Goal: Task Accomplishment & Management: Manage account settings

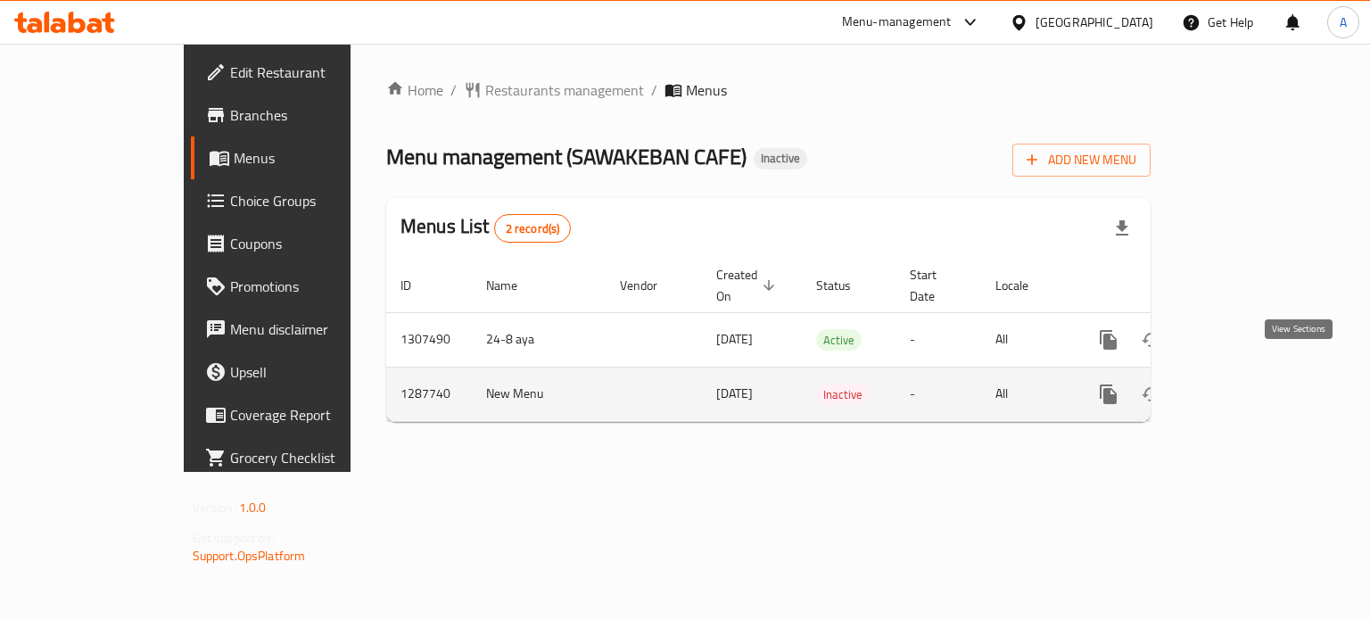
click at [1248, 384] on icon "enhanced table" at bounding box center [1237, 394] width 21 height 21
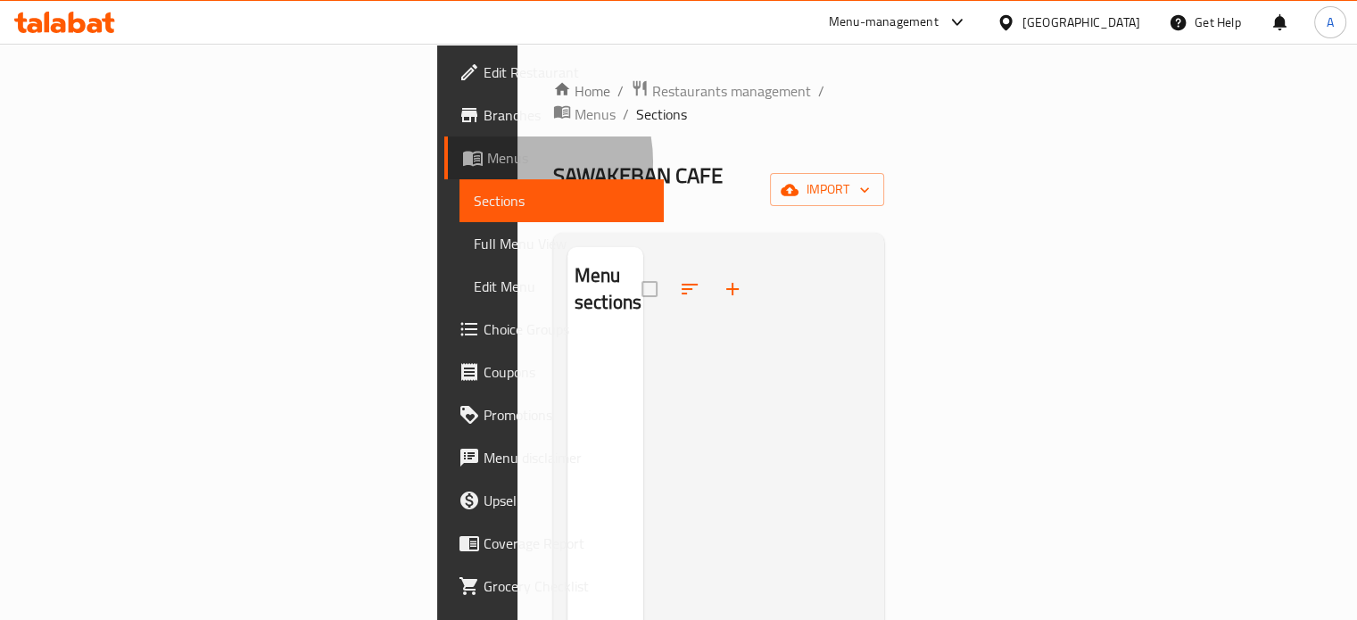
click at [487, 161] on span "Menus" at bounding box center [568, 157] width 162 height 21
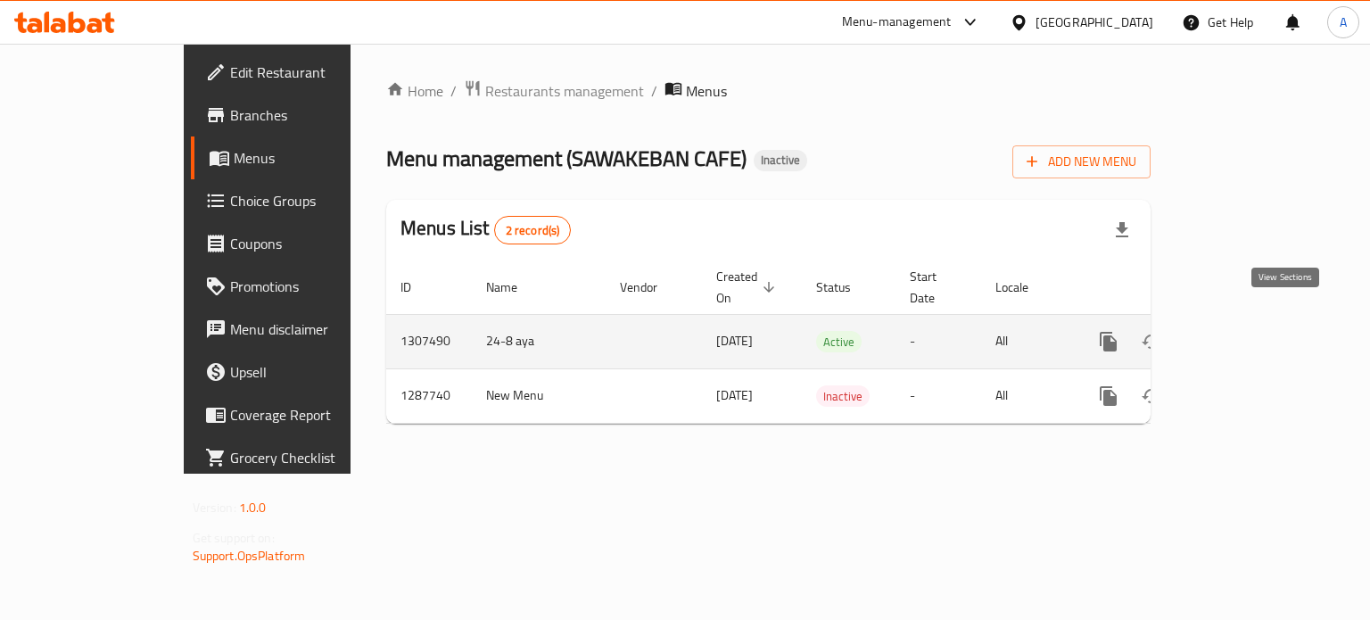
click at [1246, 334] on icon "enhanced table" at bounding box center [1237, 342] width 16 height 16
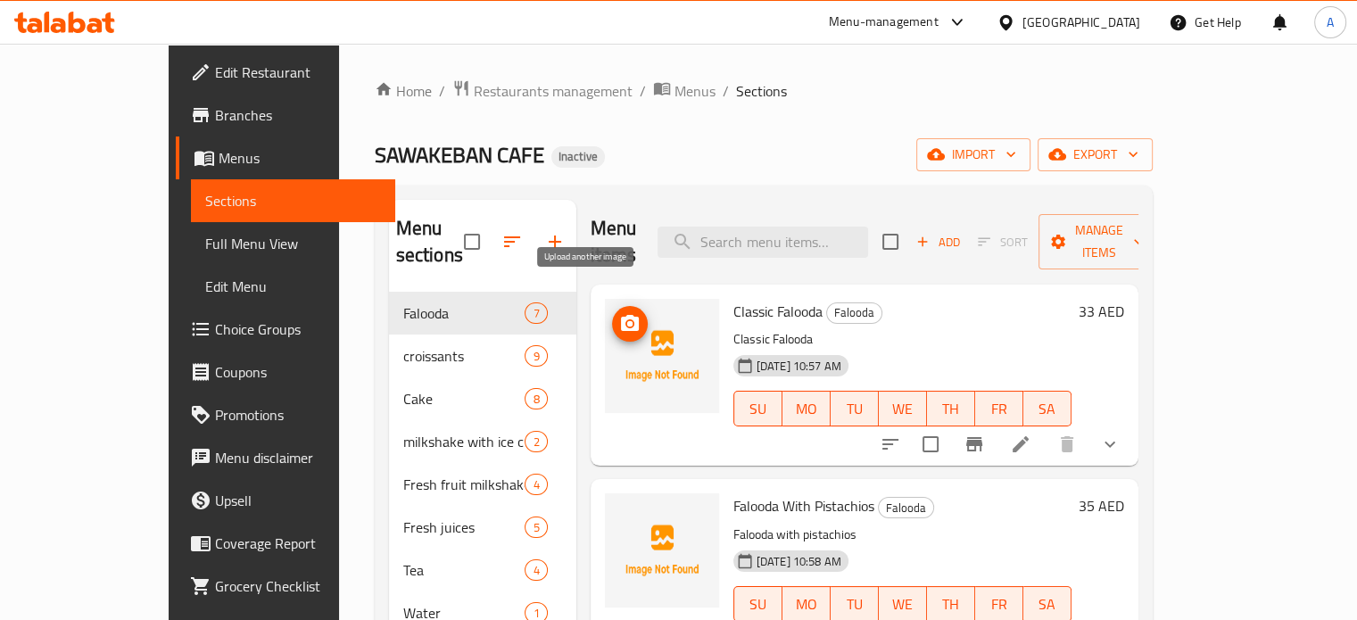
click at [621, 315] on icon "upload picture" at bounding box center [630, 323] width 18 height 16
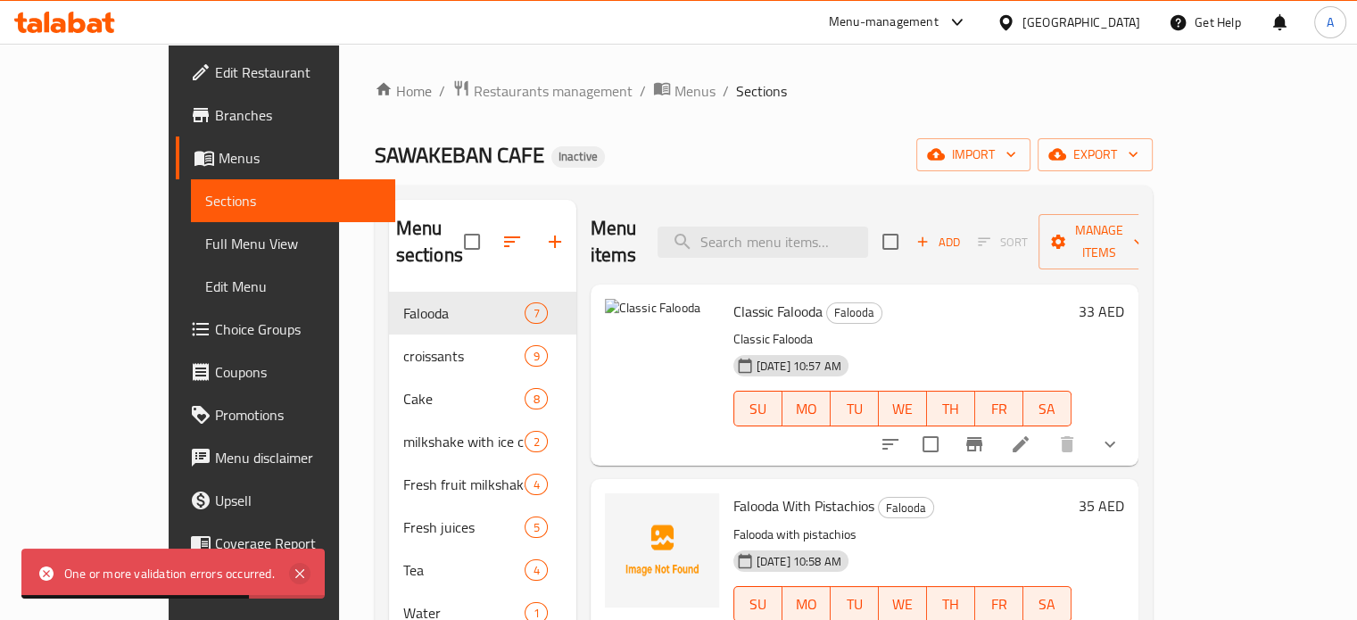
click at [304, 574] on icon at bounding box center [299, 573] width 21 height 21
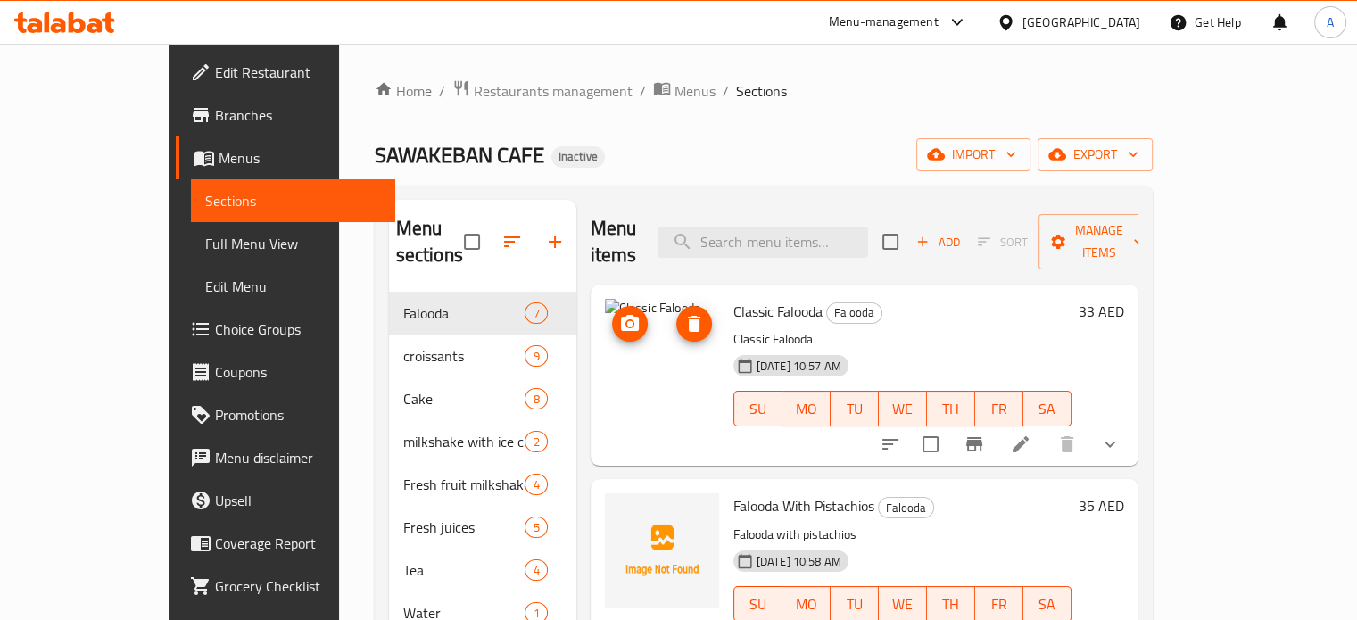
click at [688, 316] on icon "delete image" at bounding box center [694, 324] width 12 height 16
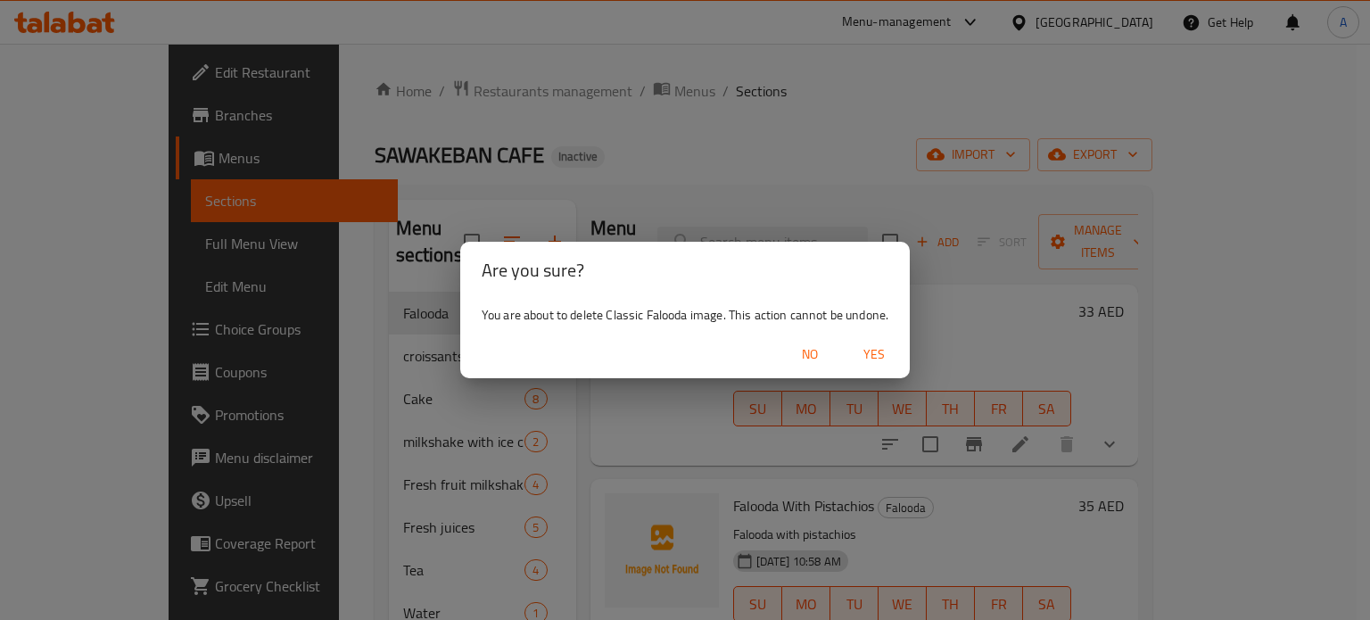
click at [874, 352] on span "Yes" at bounding box center [874, 355] width 43 height 22
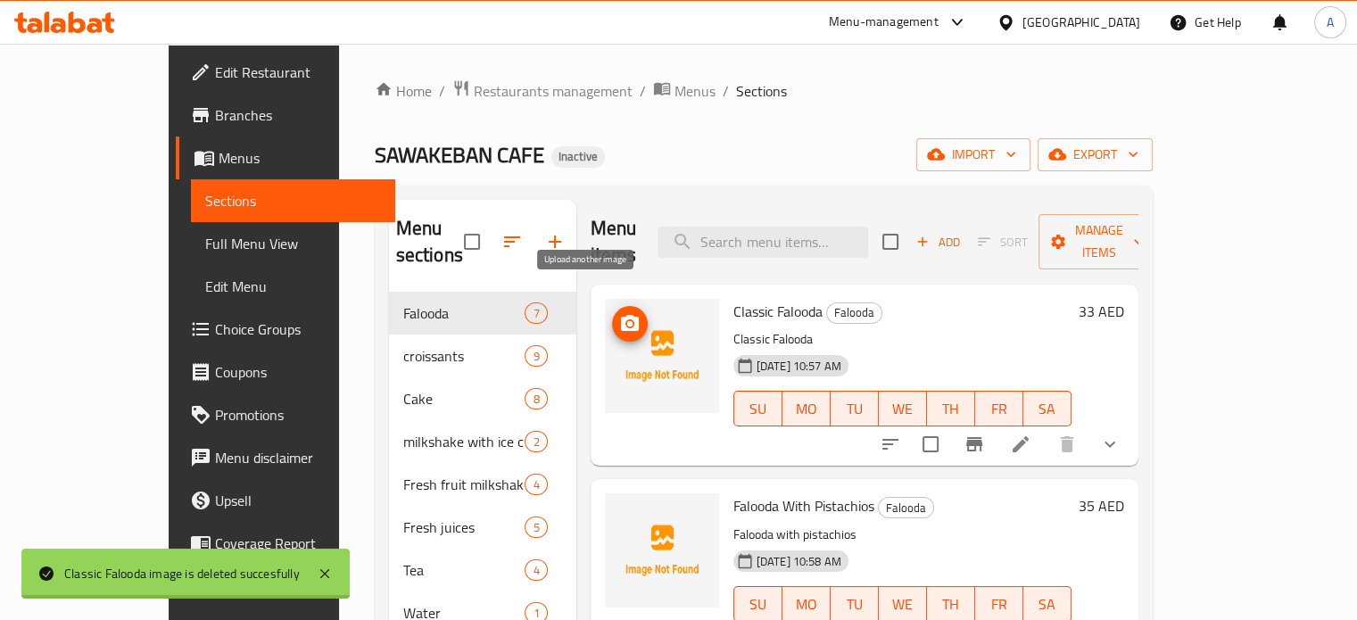
click at [619, 313] on icon "upload picture" at bounding box center [629, 323] width 21 height 21
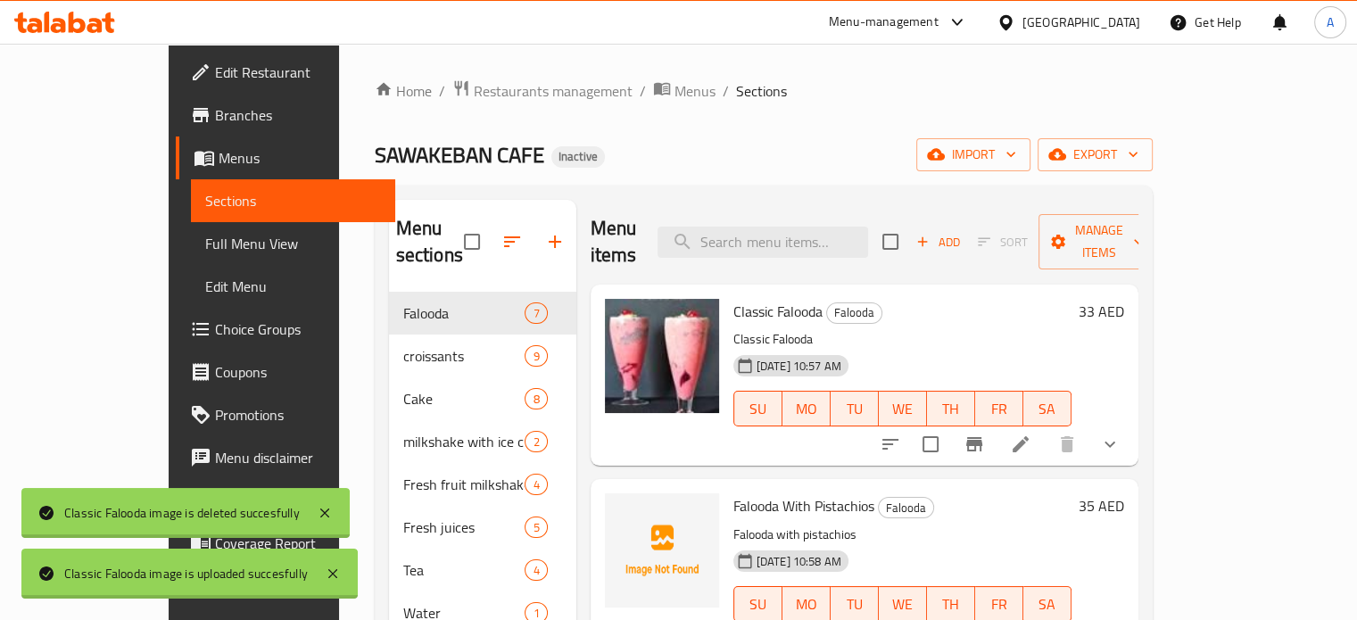
scroll to position [89, 0]
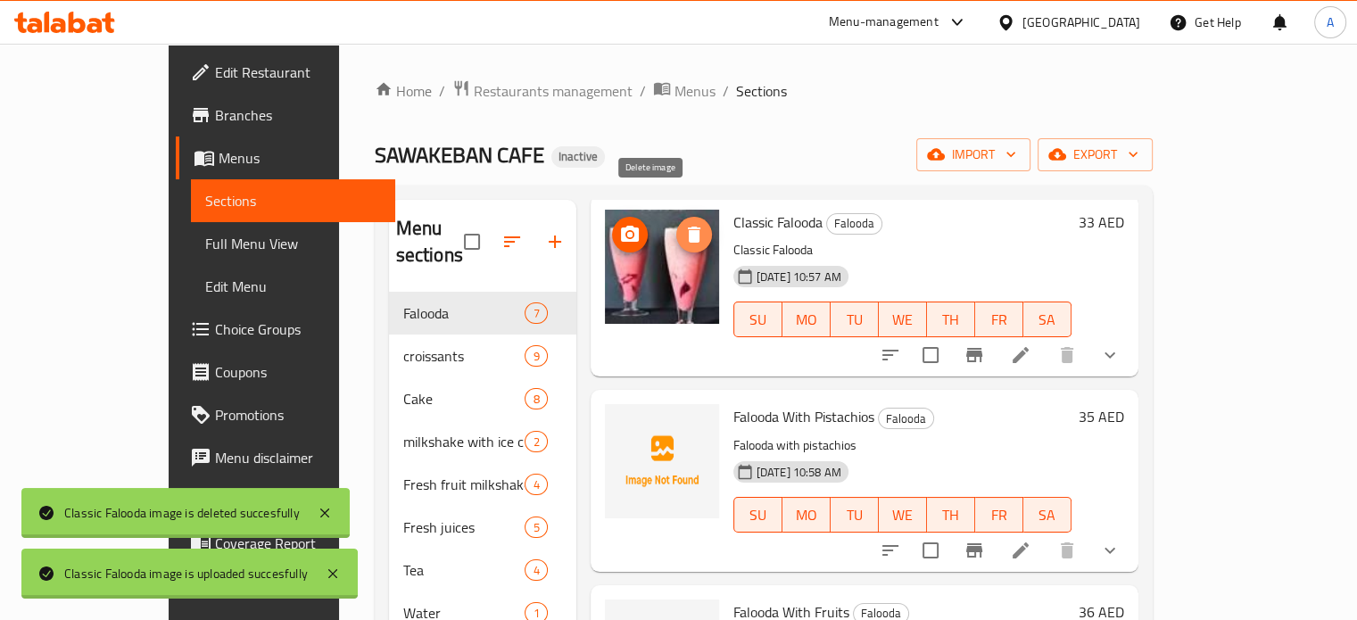
click at [688, 227] on icon "delete image" at bounding box center [694, 235] width 12 height 16
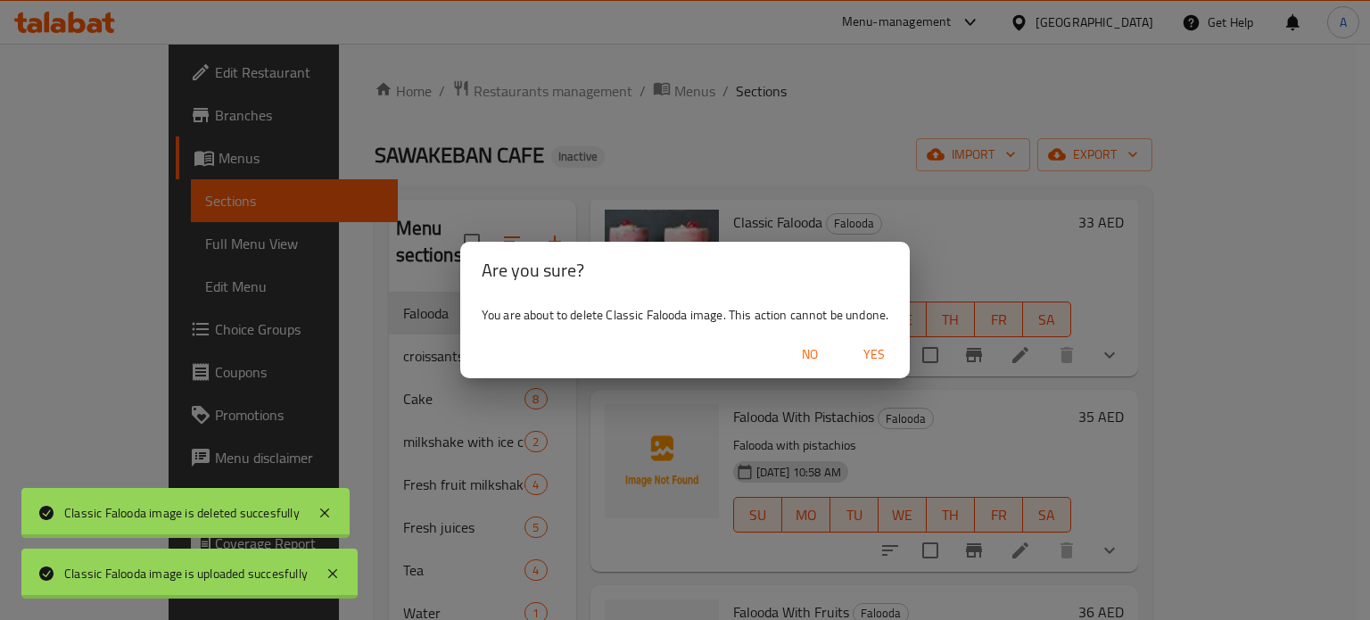
click at [874, 359] on span "Yes" at bounding box center [874, 355] width 43 height 22
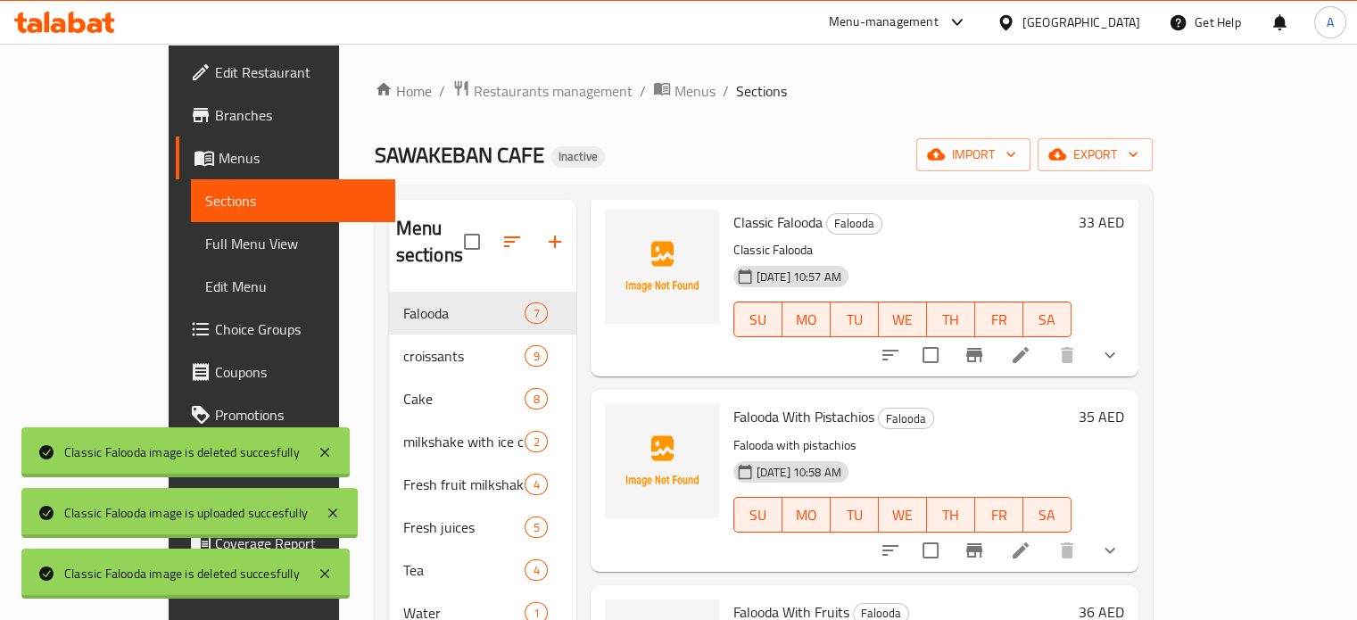
drag, startPoint x: 1238, startPoint y: 78, endPoint x: 1155, endPoint y: 127, distance: 95.6
click at [1188, 78] on div "Home / Restaurants management / Menus / Sections SAWAKEBAN CAFE Inactive import…" at bounding box center [763, 457] width 849 height 826
click at [612, 224] on span "upload picture" at bounding box center [630, 234] width 36 height 21
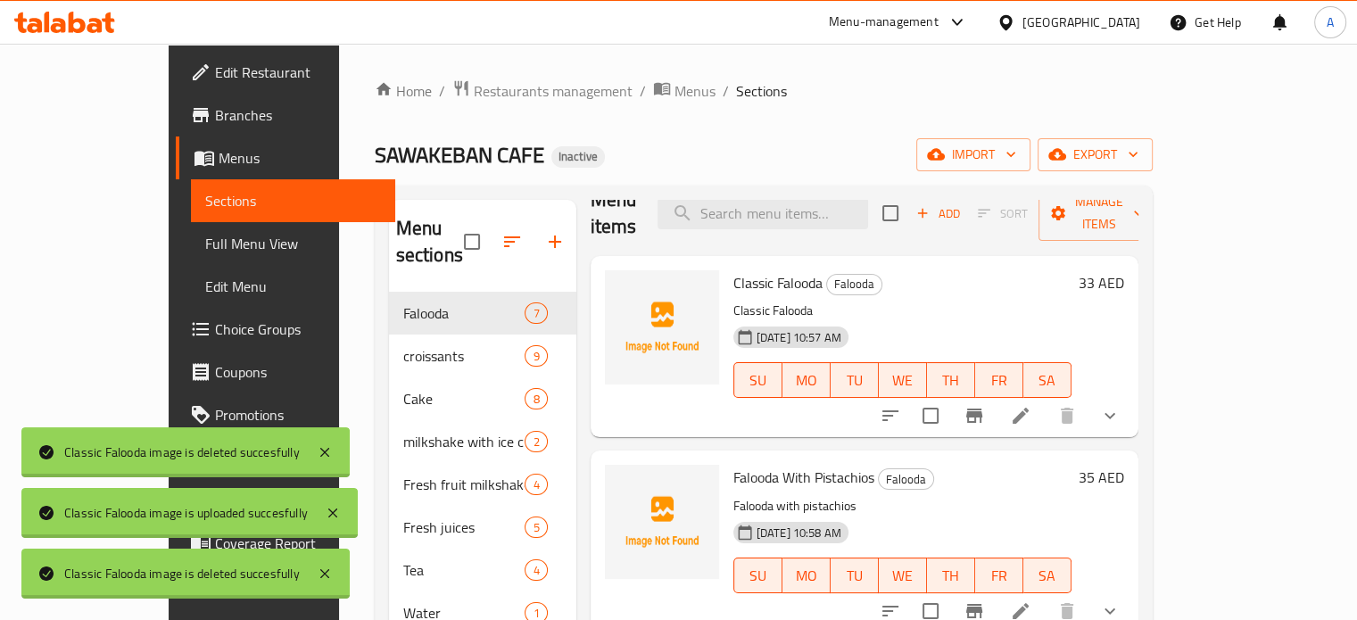
scroll to position [0, 0]
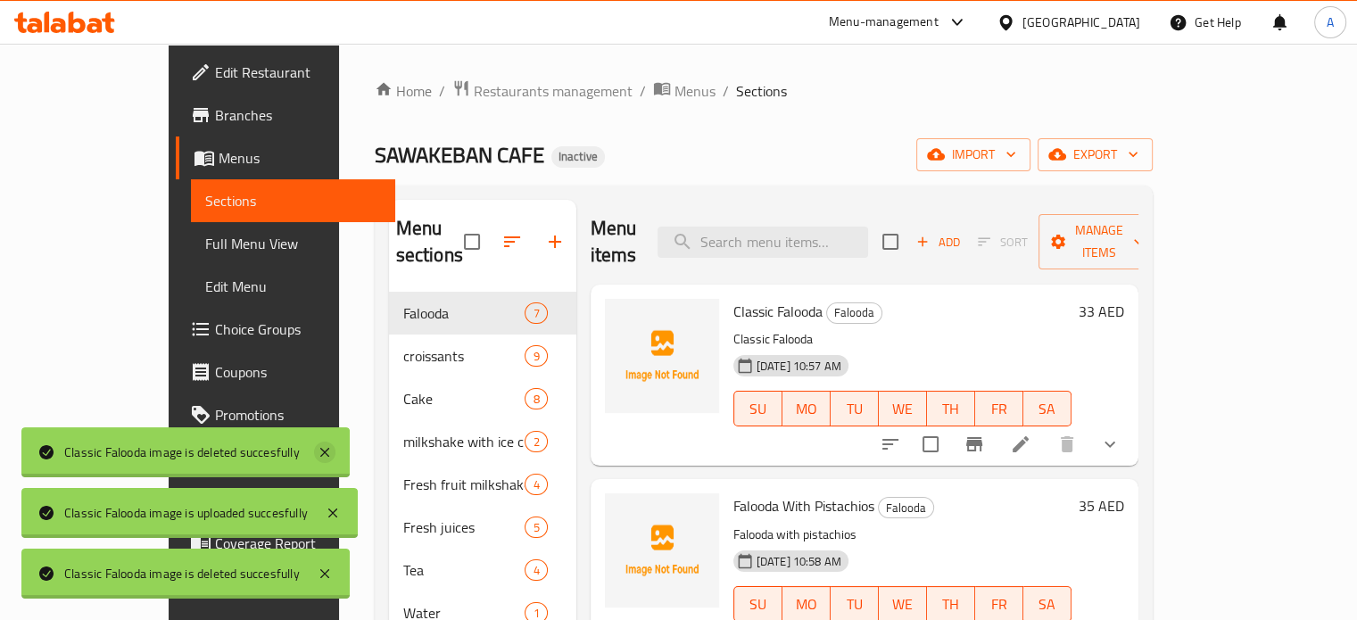
click at [325, 457] on icon at bounding box center [324, 452] width 21 height 21
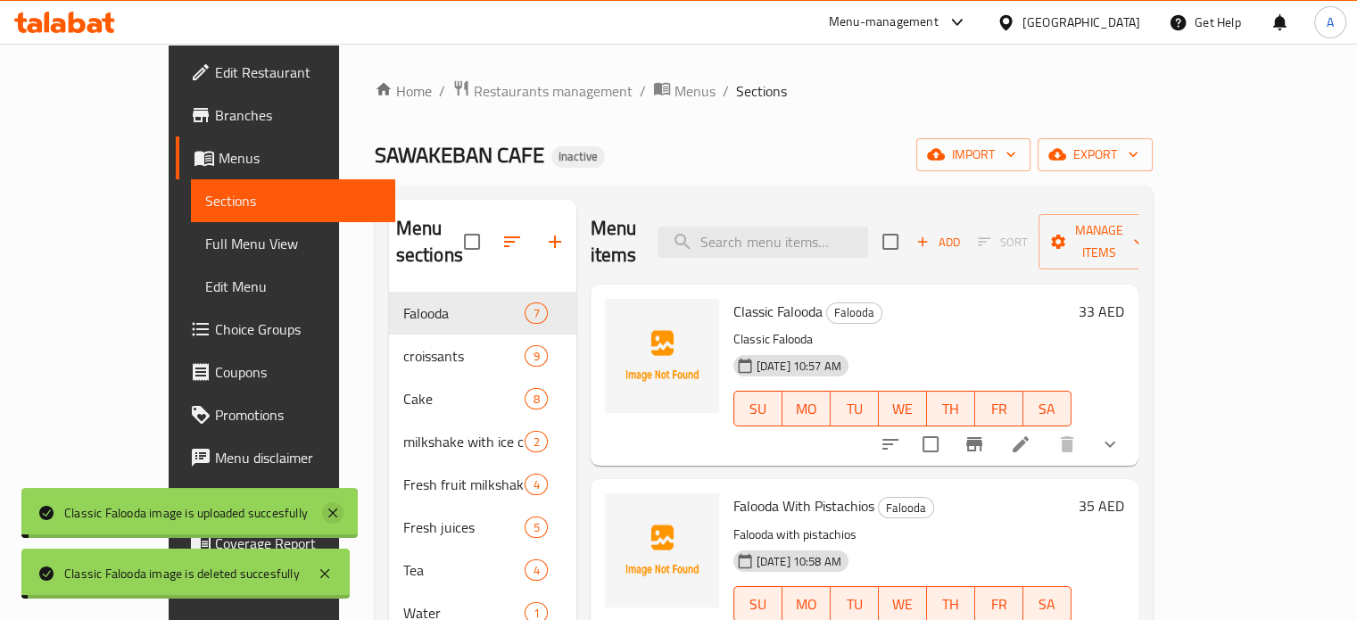
click at [334, 505] on icon at bounding box center [332, 512] width 21 height 21
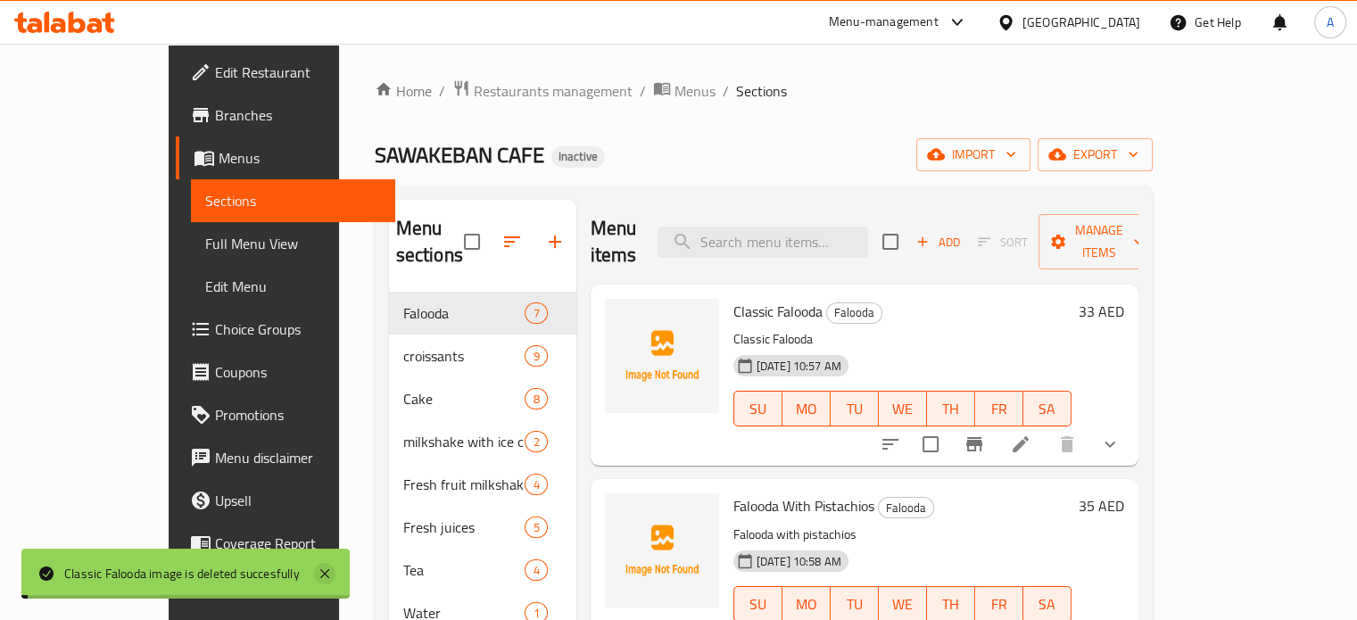
click at [331, 572] on icon at bounding box center [324, 573] width 21 height 21
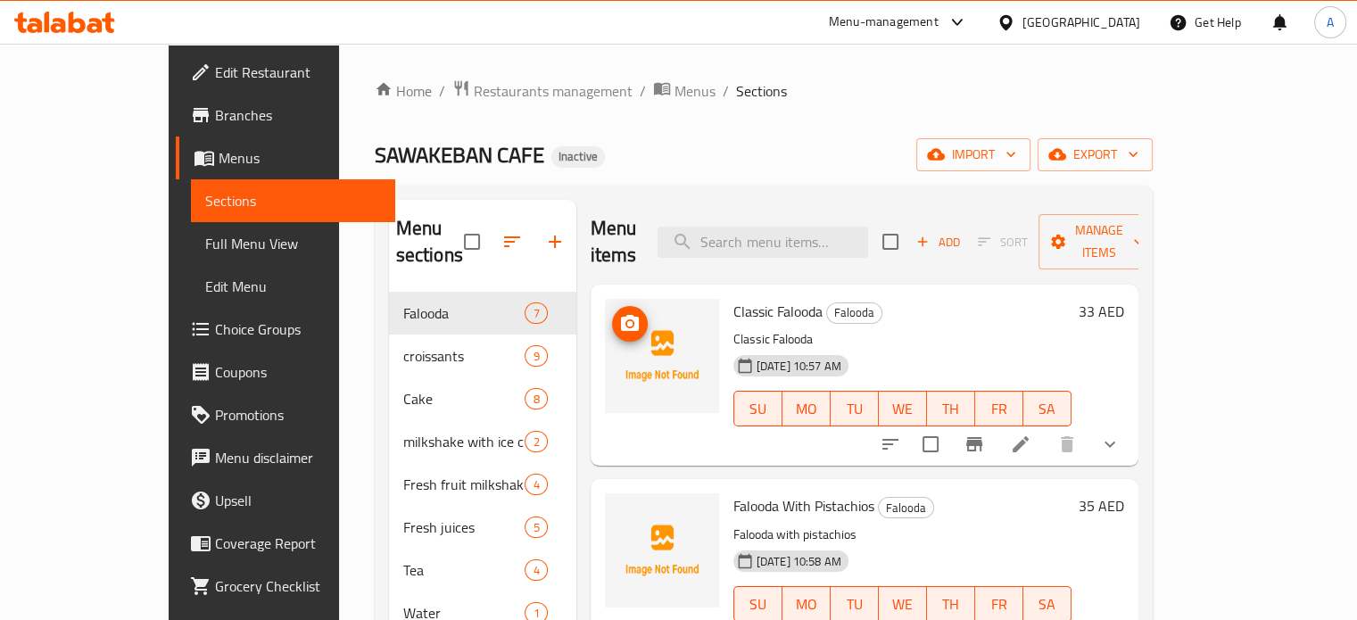
click at [621, 315] on icon "upload picture" at bounding box center [630, 323] width 18 height 16
click at [620, 327] on img at bounding box center [662, 356] width 114 height 114
click at [621, 315] on icon "upload picture" at bounding box center [630, 323] width 18 height 16
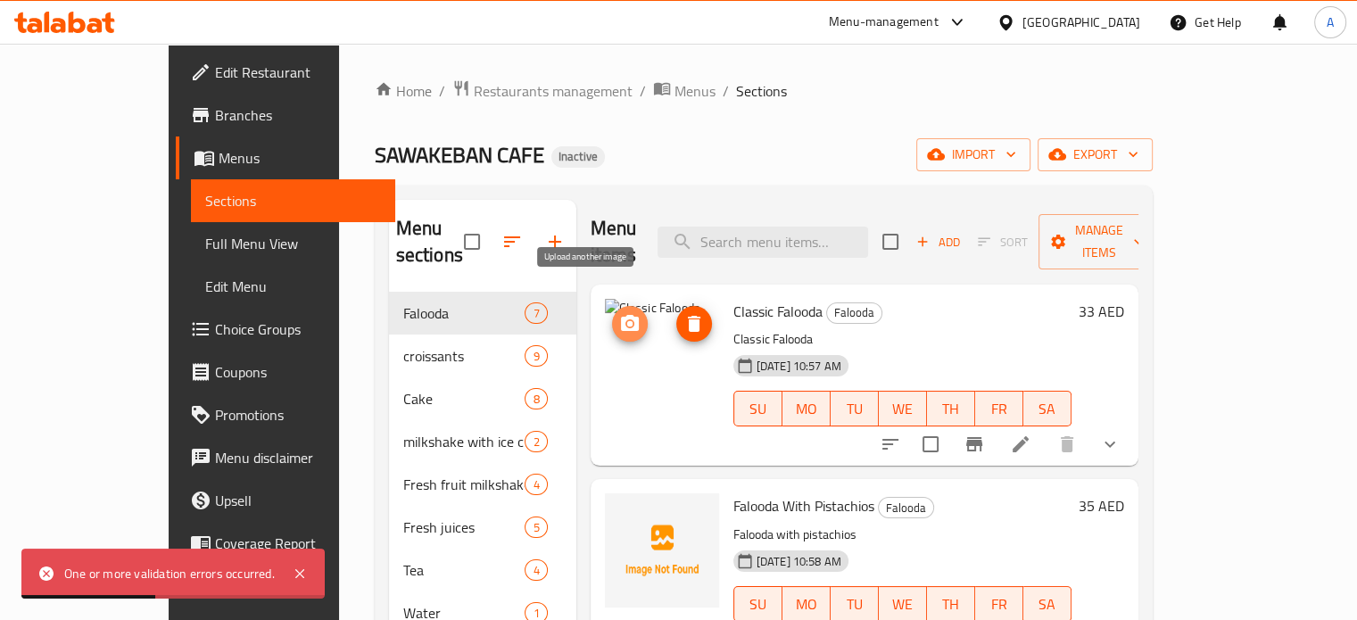
click at [626, 321] on circle "upload picture" at bounding box center [628, 323] width 5 height 5
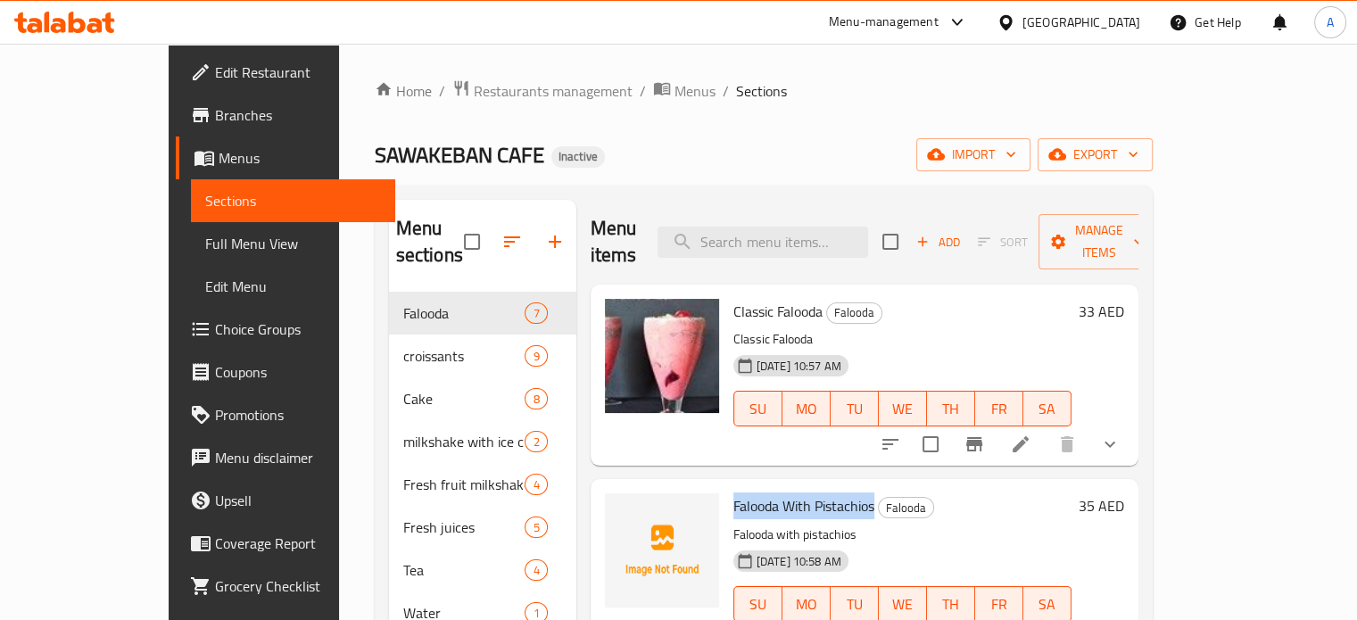
copy span "Falooda With Pistachios"
drag, startPoint x: 835, startPoint y: 476, endPoint x: 685, endPoint y: 488, distance: 150.3
click at [726, 488] on div "Falooda With Pistachios Falooda Falooda with pistachios 14-09-2025 10:58 AM SU …" at bounding box center [902, 569] width 352 height 167
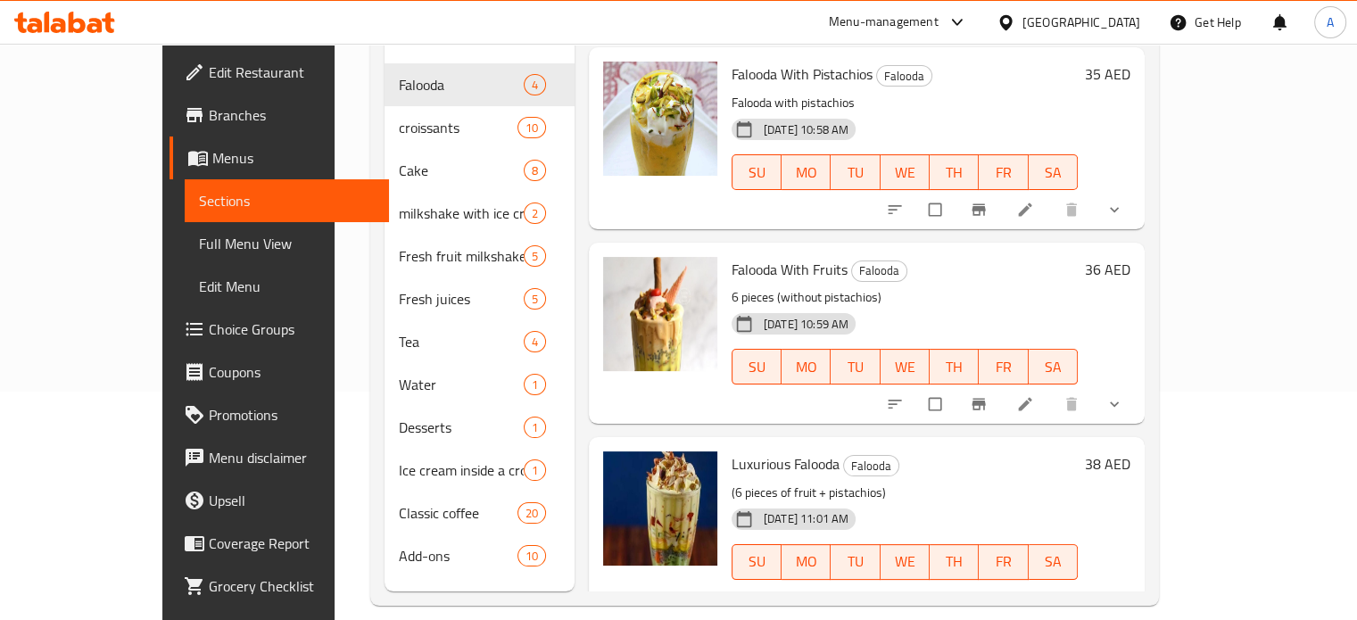
scroll to position [250, 0]
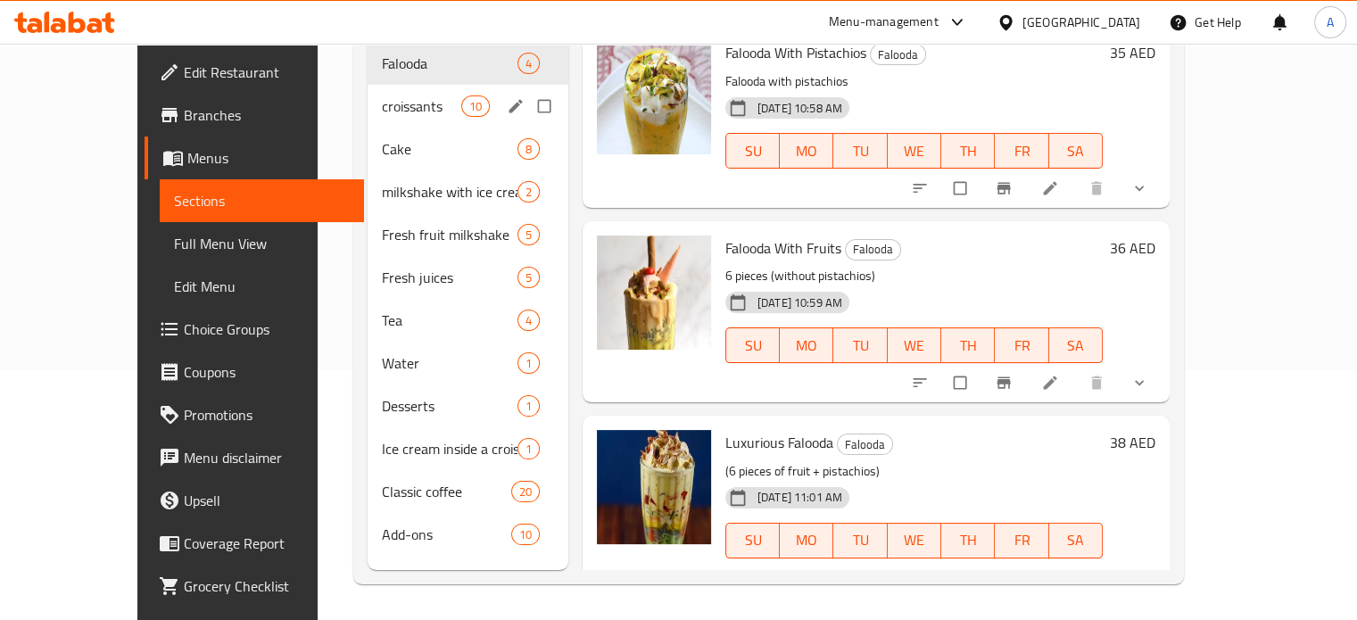
drag, startPoint x: 344, startPoint y: 90, endPoint x: 576, endPoint y: 181, distance: 249.2
click at [368, 90] on div "croissants 10" at bounding box center [468, 106] width 201 height 43
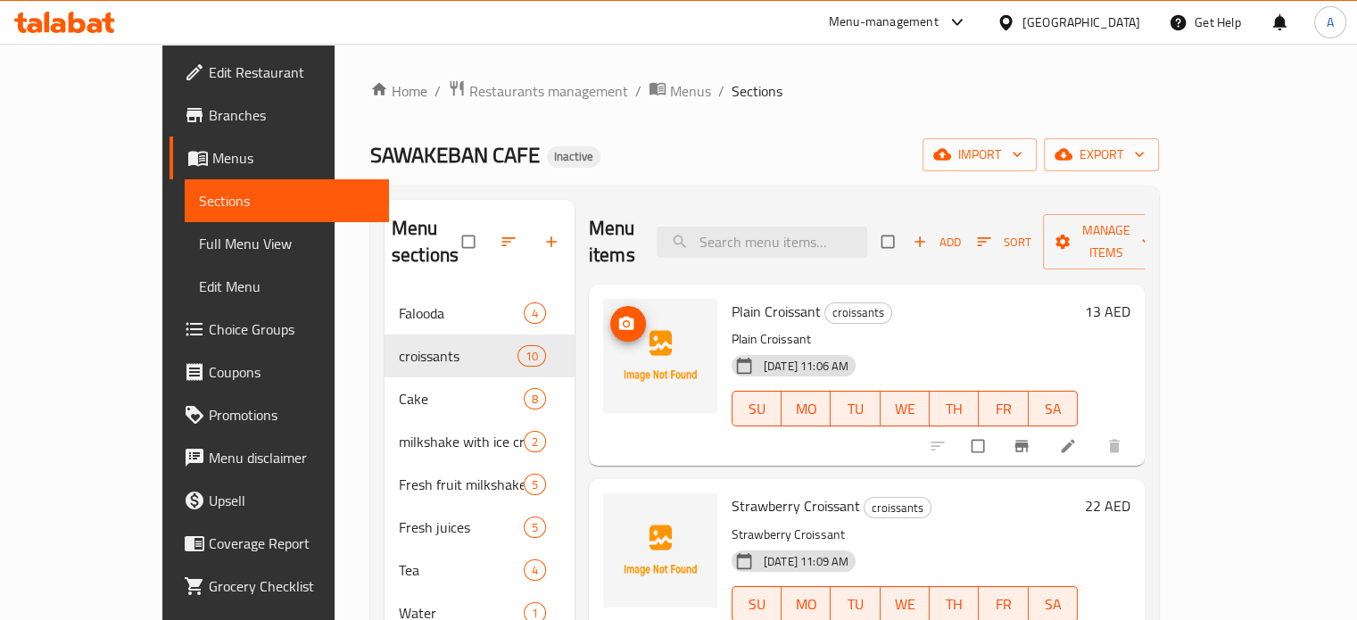
click at [624, 321] on img at bounding box center [660, 356] width 114 height 114
click at [610, 315] on span "upload picture" at bounding box center [628, 324] width 36 height 18
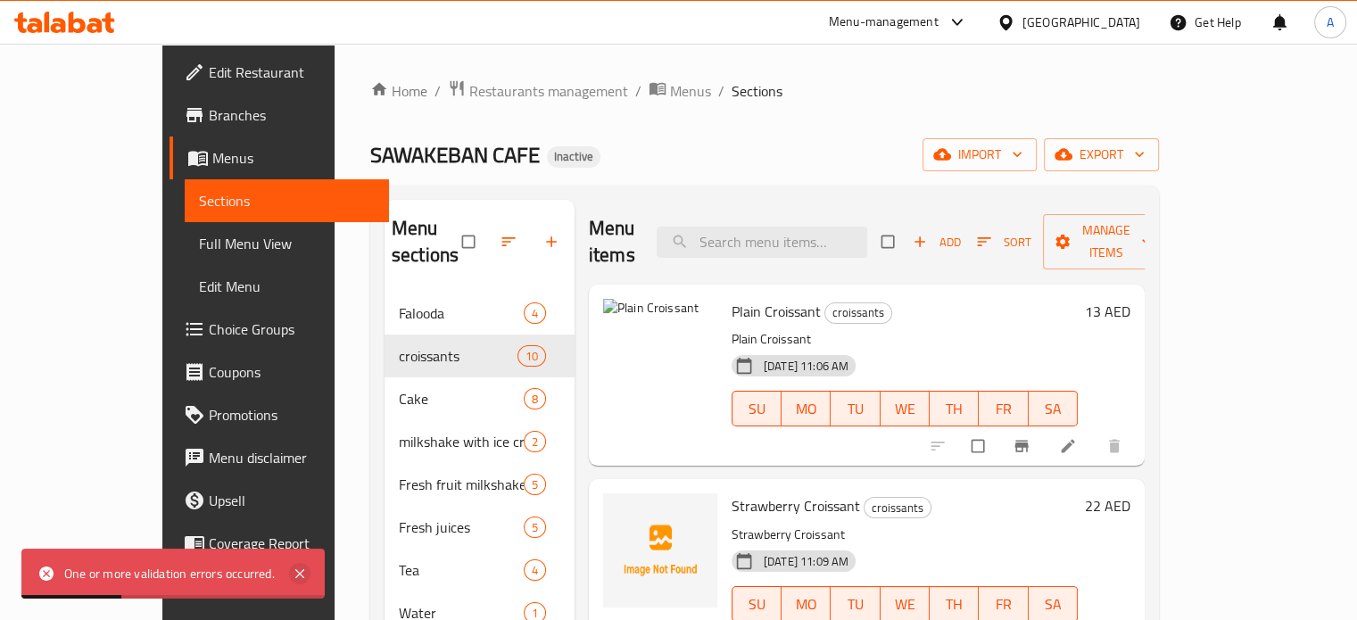
click at [300, 575] on icon at bounding box center [299, 573] width 21 height 21
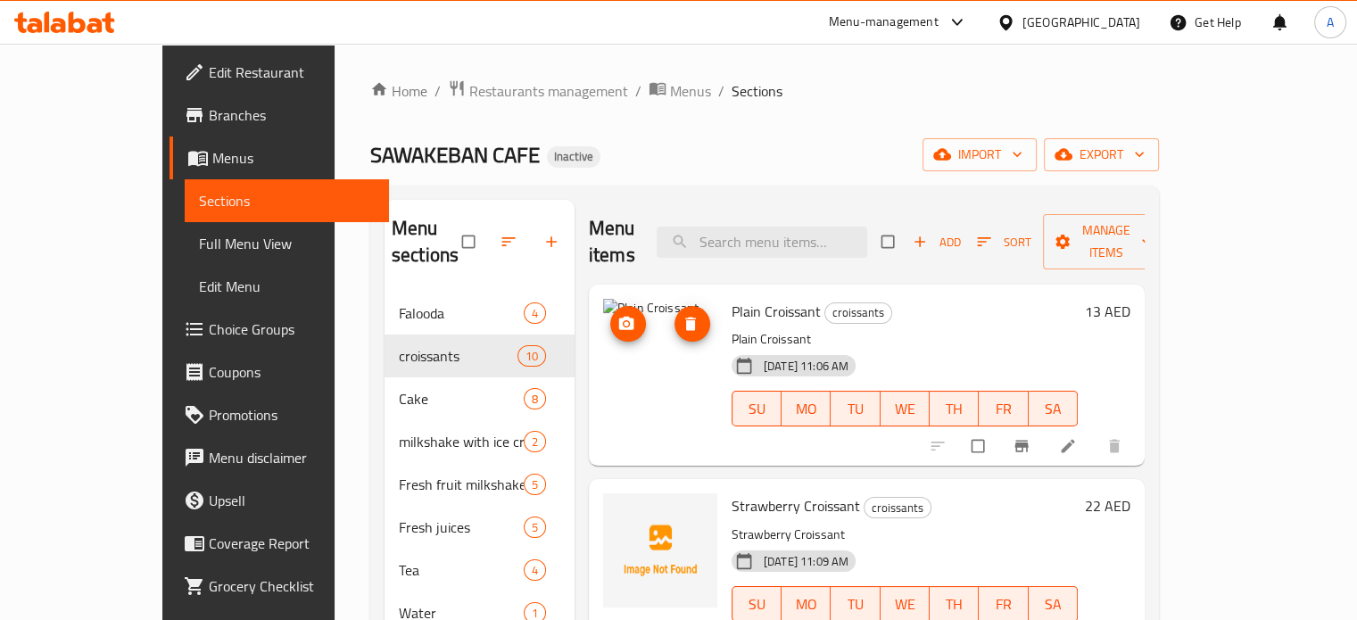
click at [603, 299] on img at bounding box center [660, 356] width 114 height 114
click at [619, 317] on icon "upload picture" at bounding box center [626, 323] width 15 height 13
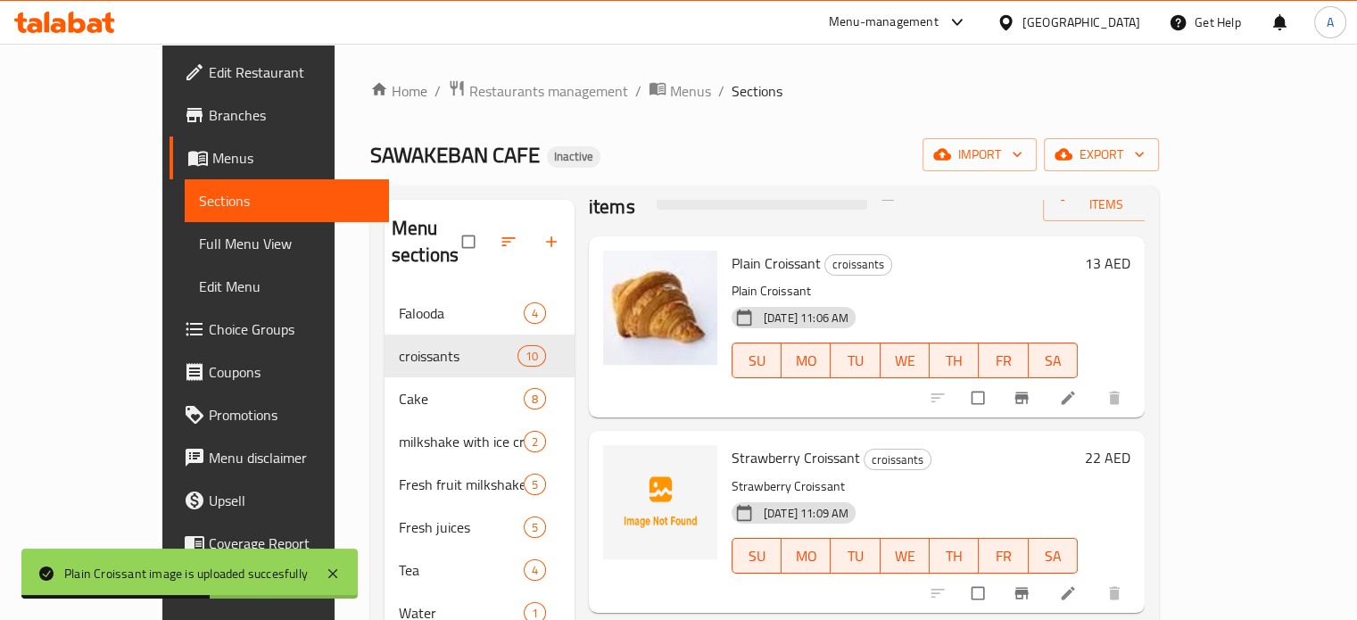
scroll to position [89, 0]
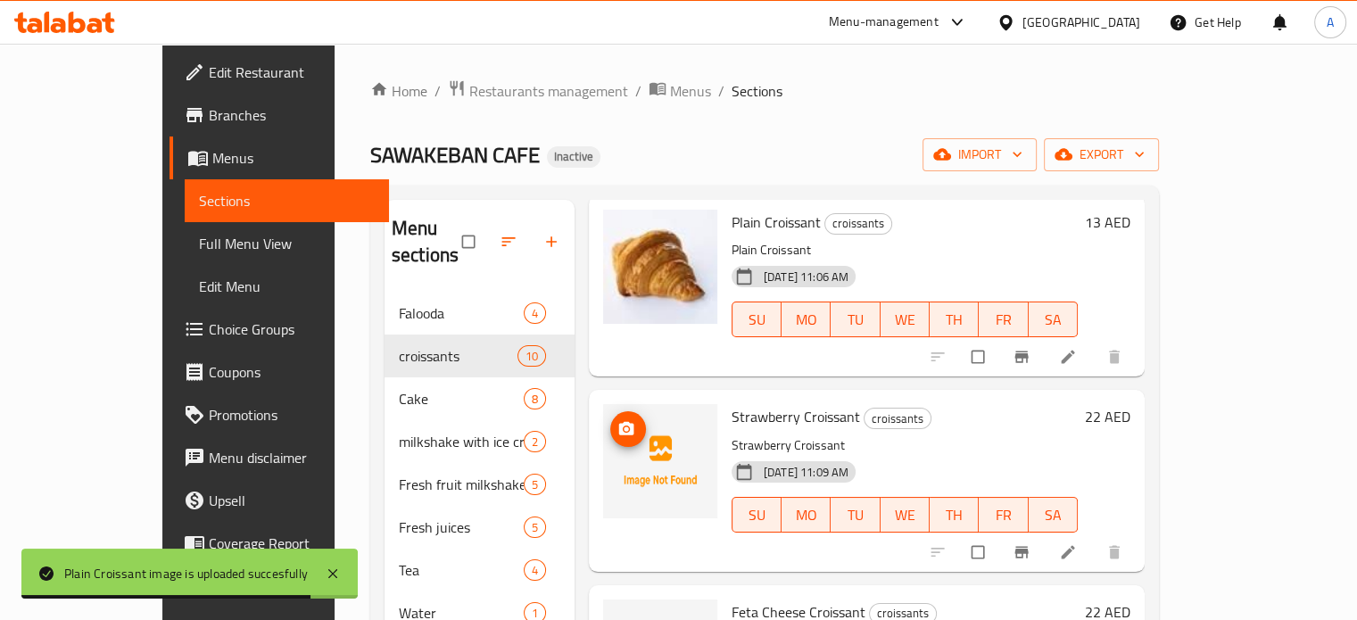
click at [617, 420] on icon "upload picture" at bounding box center [626, 429] width 18 height 18
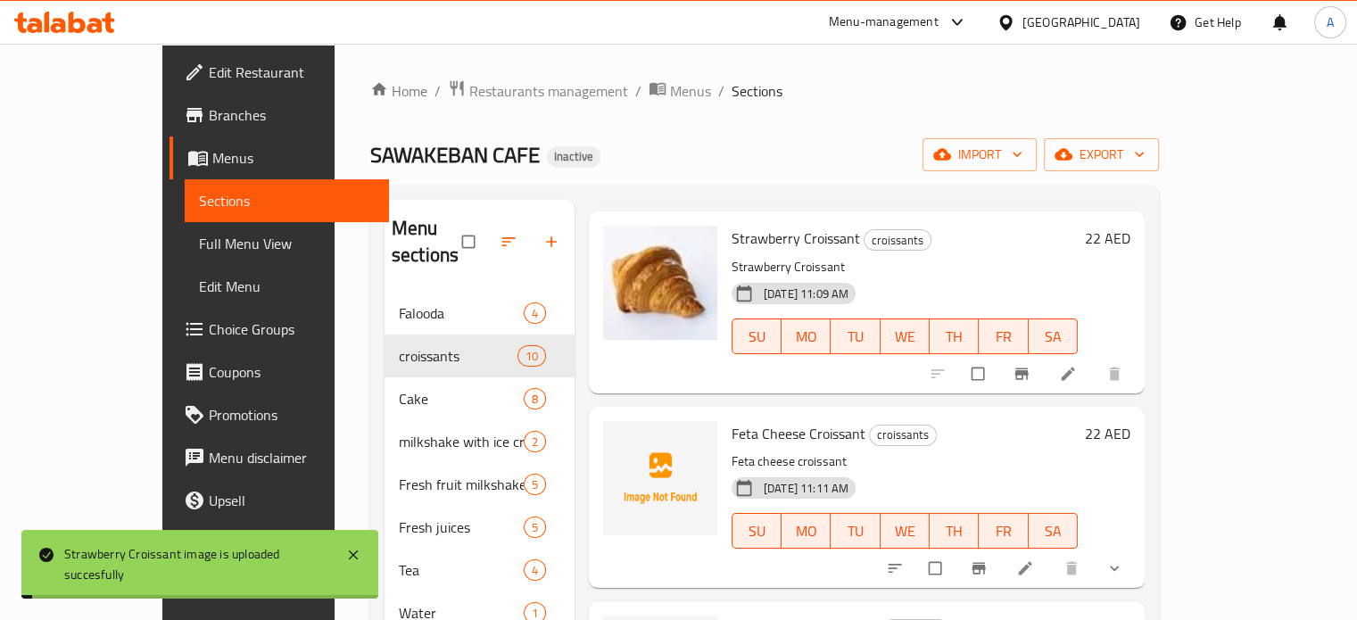
scroll to position [357, 0]
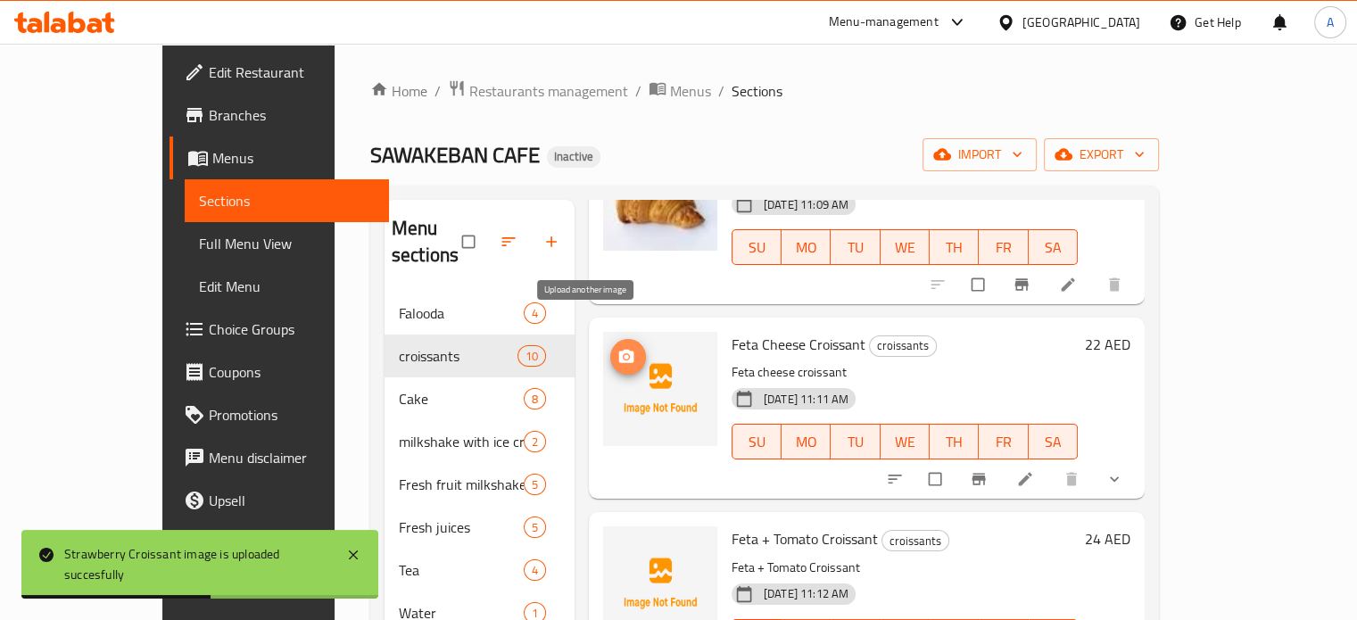
click at [619, 349] on icon "upload picture" at bounding box center [626, 355] width 15 height 13
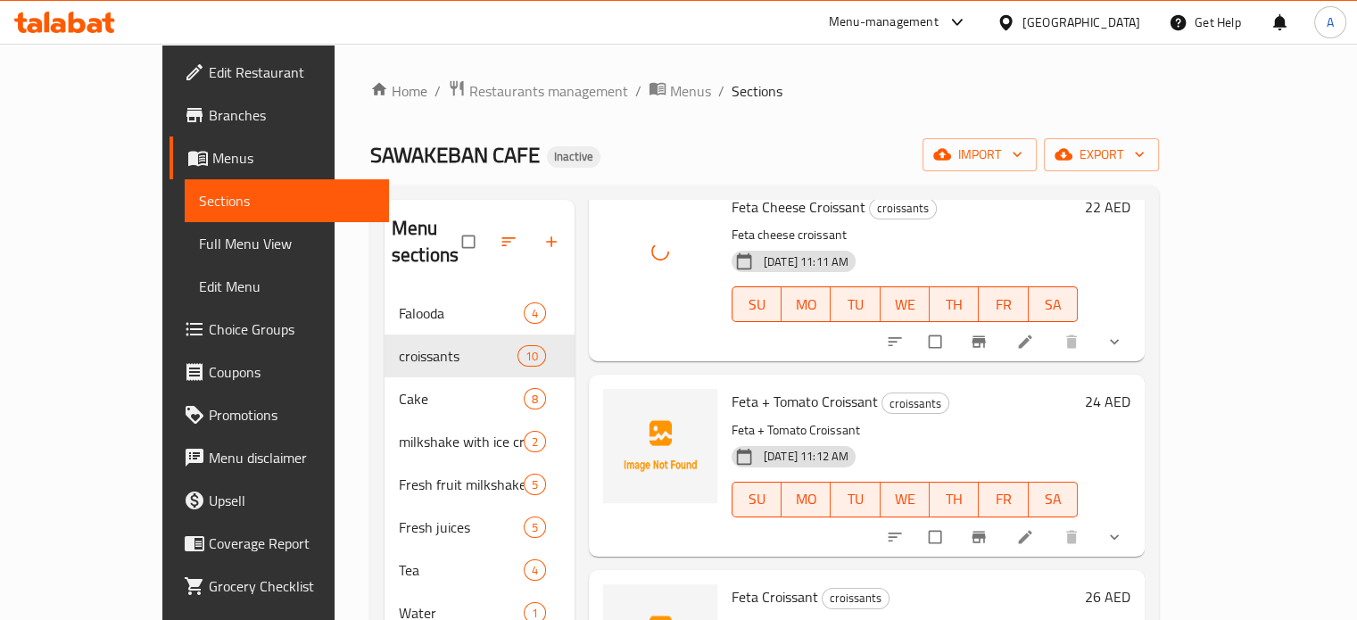
scroll to position [625, 0]
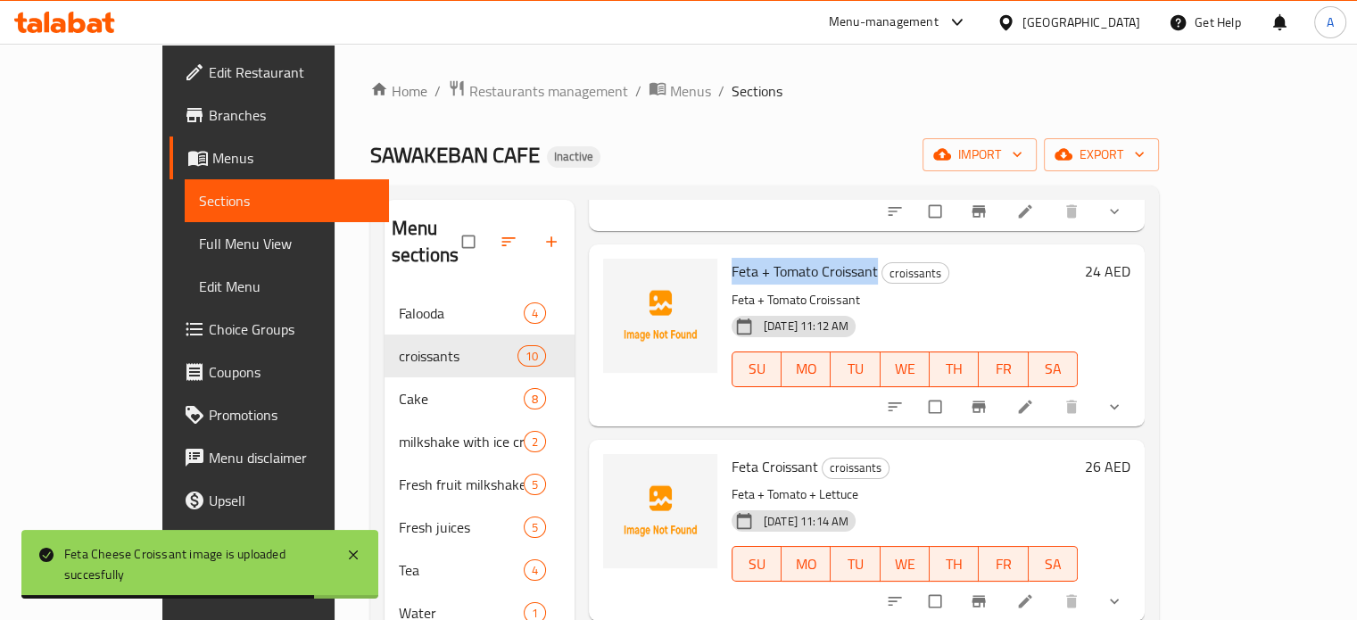
drag, startPoint x: 835, startPoint y: 241, endPoint x: 690, endPoint y: 245, distance: 145.5
click at [732, 258] on span "Feta + Tomato Croissant" at bounding box center [805, 271] width 146 height 27
copy span "Feta + Tomato Croissant"
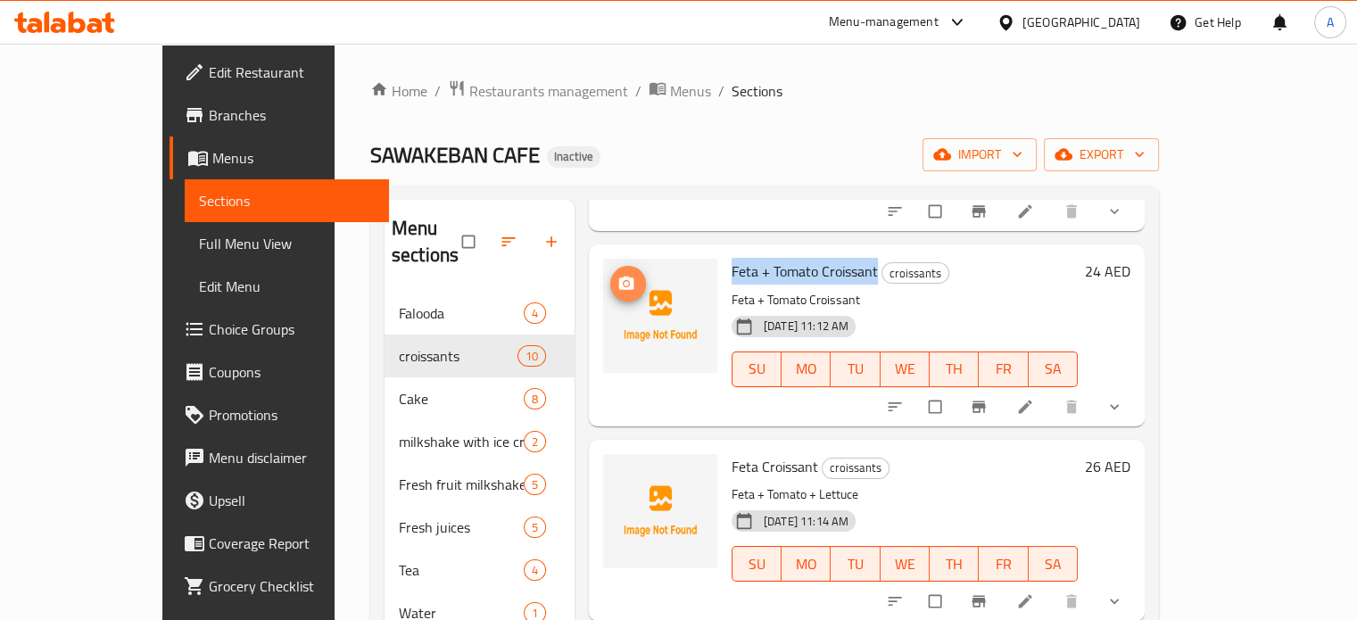
click at [624, 282] on circle "upload picture" at bounding box center [626, 284] width 4 height 4
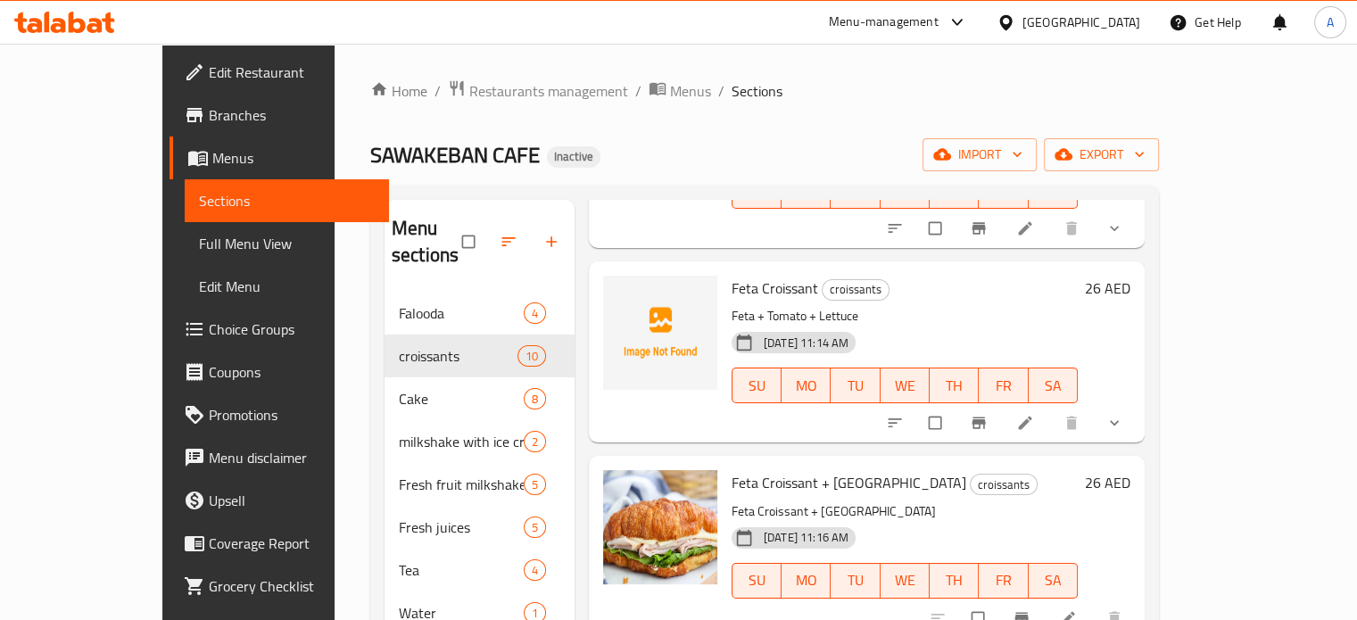
scroll to position [892, 0]
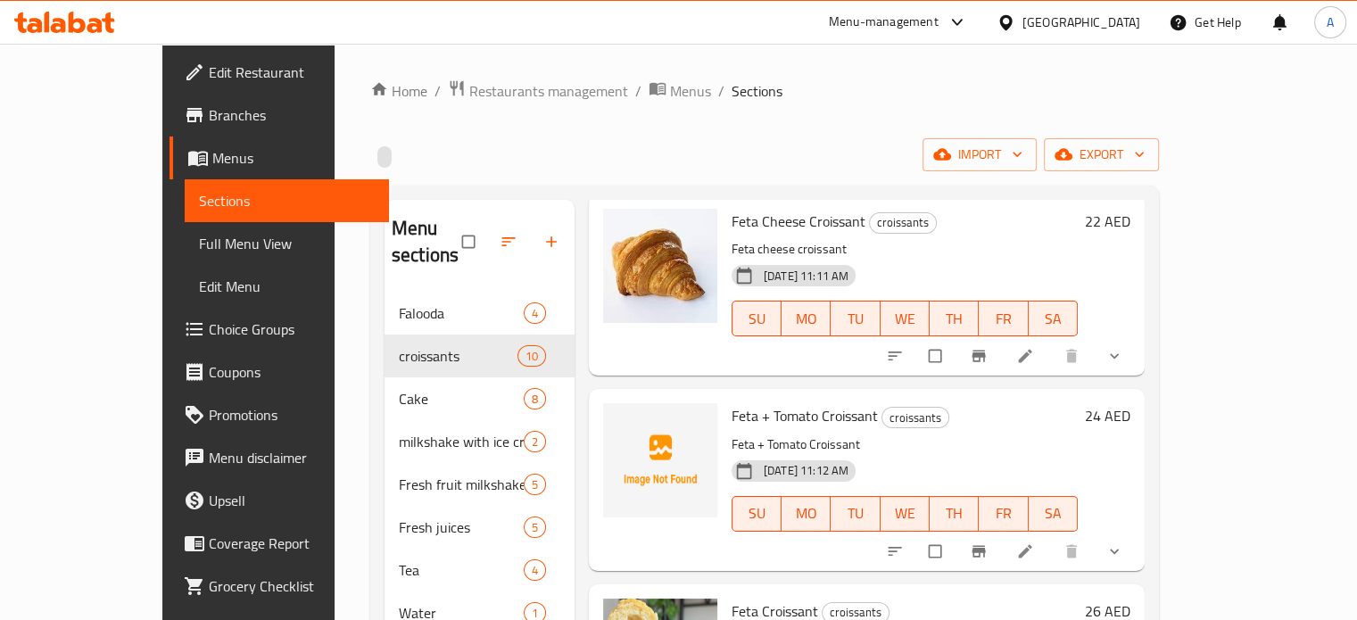
scroll to position [625, 0]
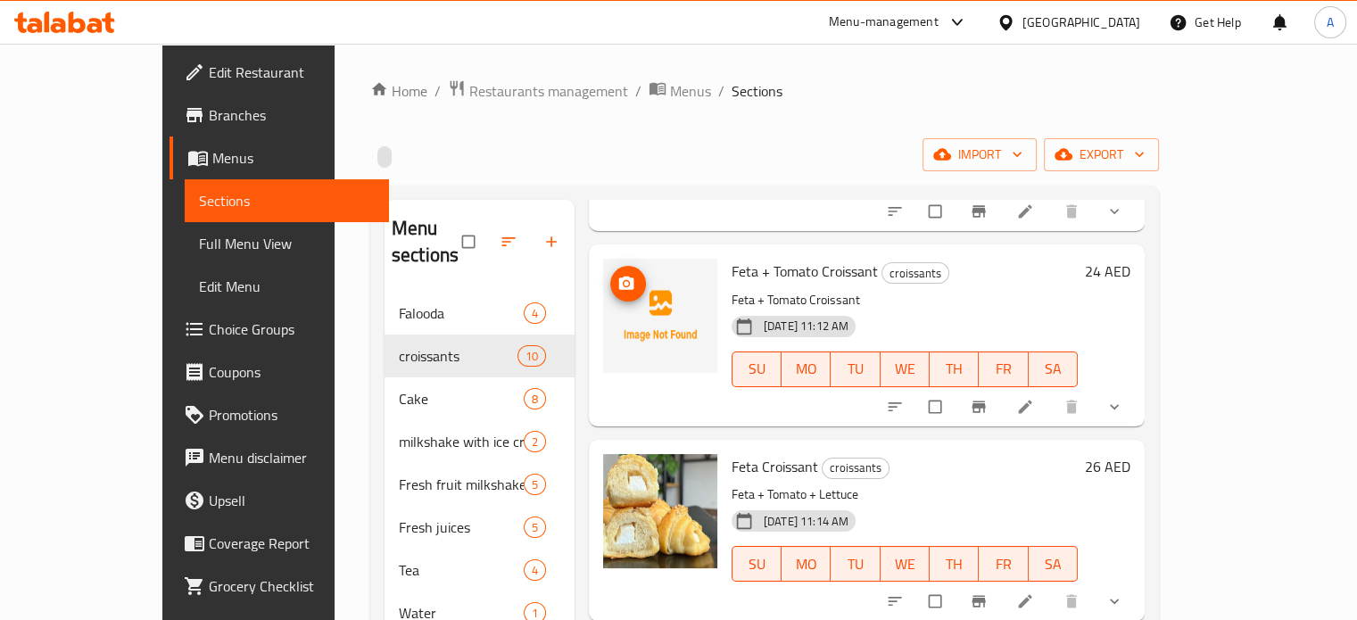
click at [619, 277] on icon "upload picture" at bounding box center [626, 283] width 15 height 13
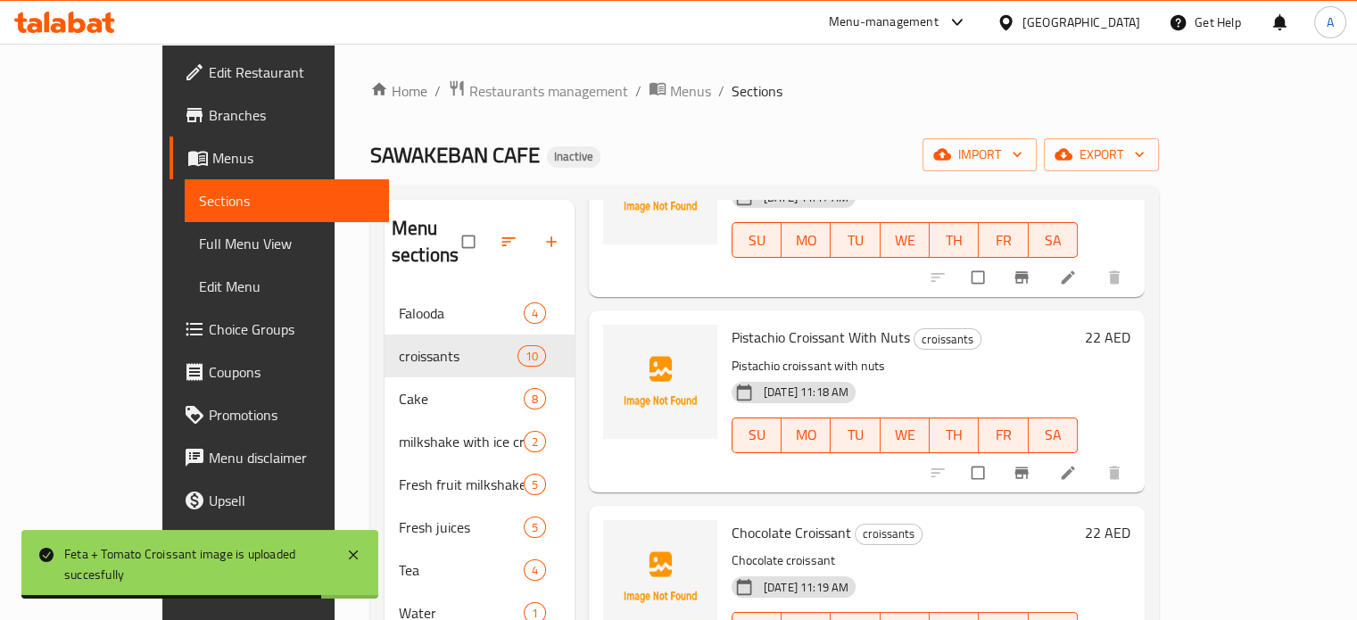
scroll to position [1160, 0]
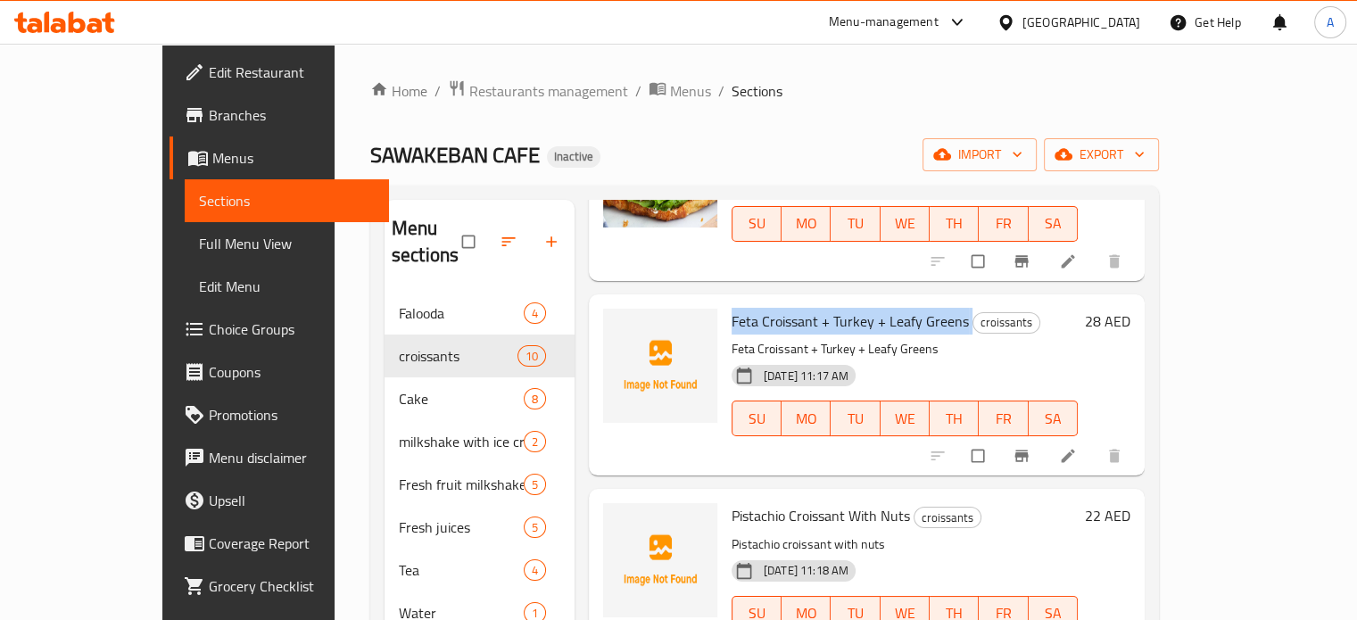
copy h6 "Feta Croissant + Turkey + Leafy Greens"
drag, startPoint x: 925, startPoint y: 294, endPoint x: 691, endPoint y: 300, distance: 233.8
click at [732, 309] on h6 "Feta Croissant + Turkey + Leafy Greens croissants" at bounding box center [905, 321] width 346 height 25
click at [619, 326] on icon "upload picture" at bounding box center [626, 332] width 15 height 13
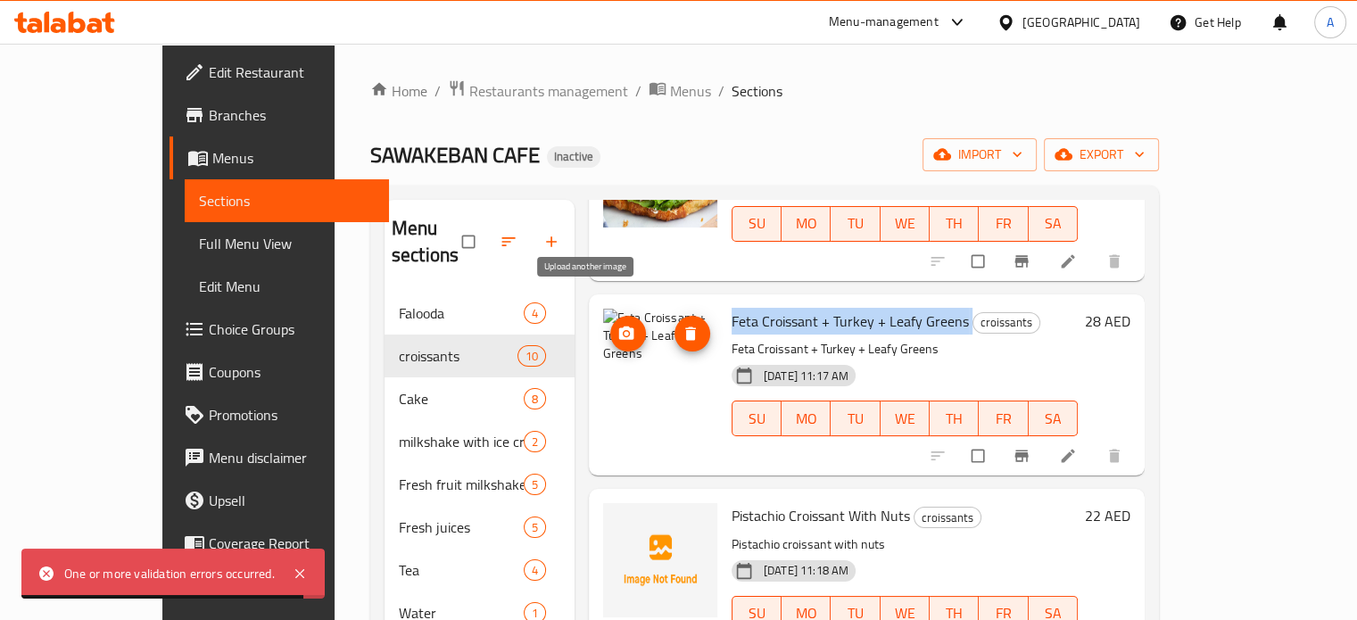
click at [624, 331] on circle "upload picture" at bounding box center [626, 333] width 4 height 4
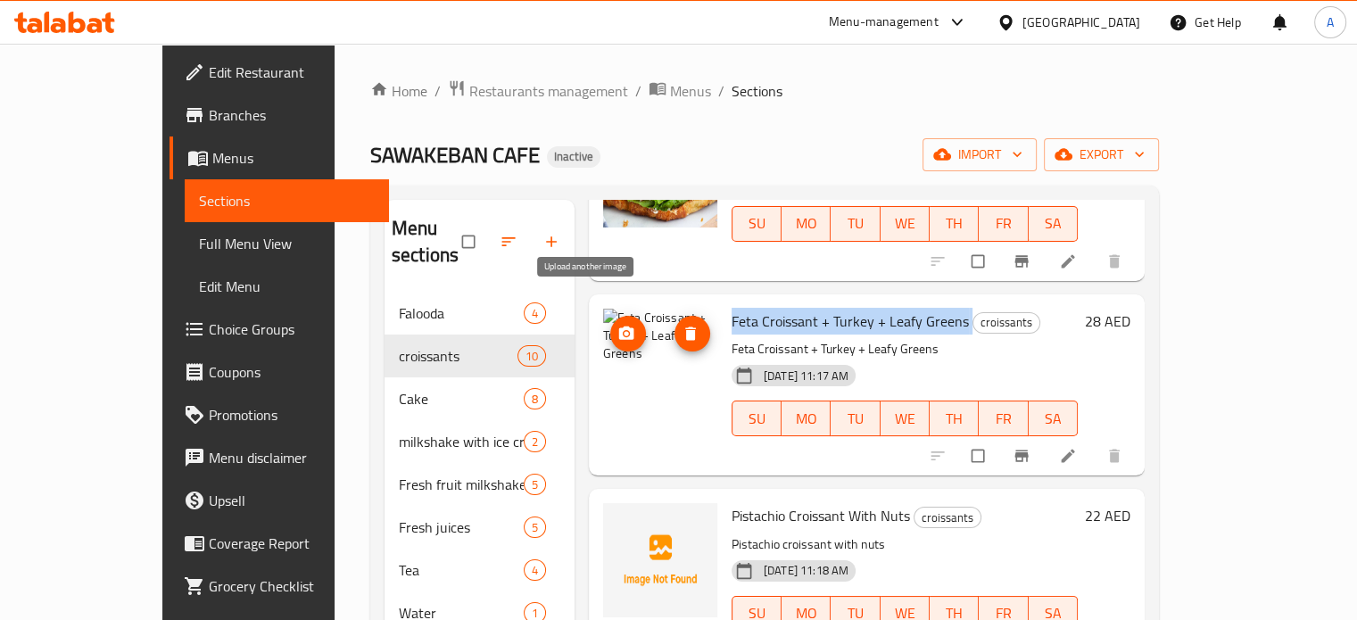
click at [610, 325] on span "upload picture" at bounding box center [628, 334] width 36 height 18
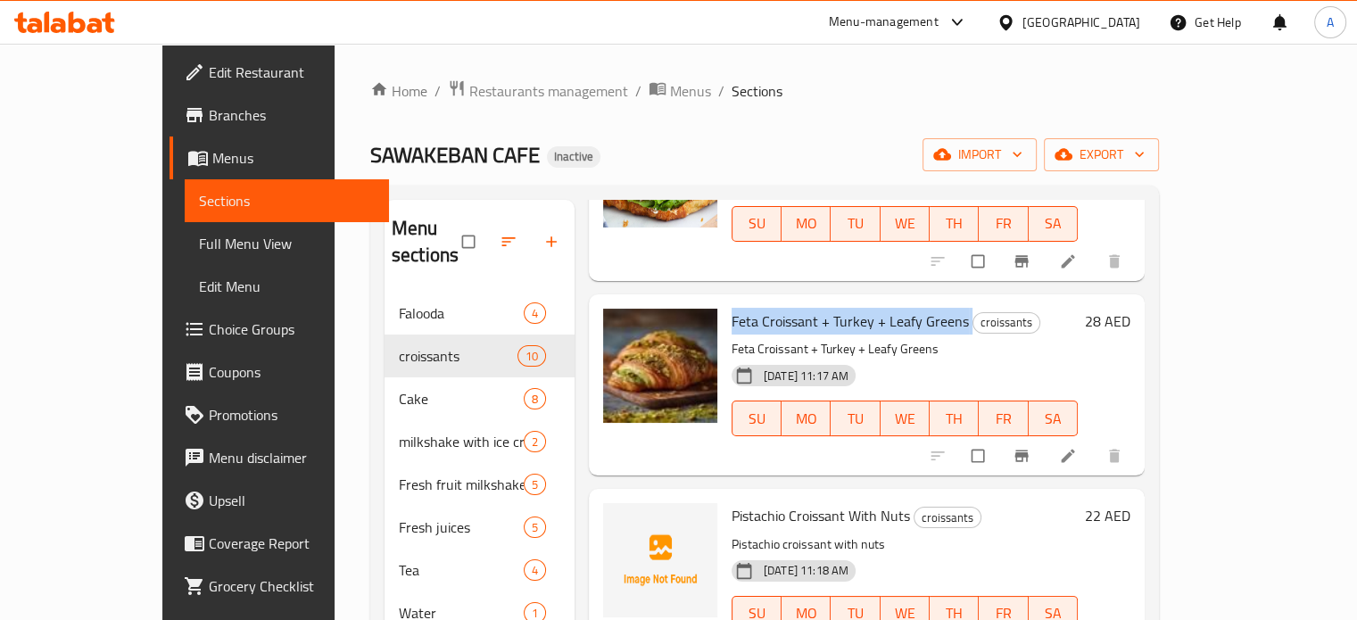
scroll to position [1071, 0]
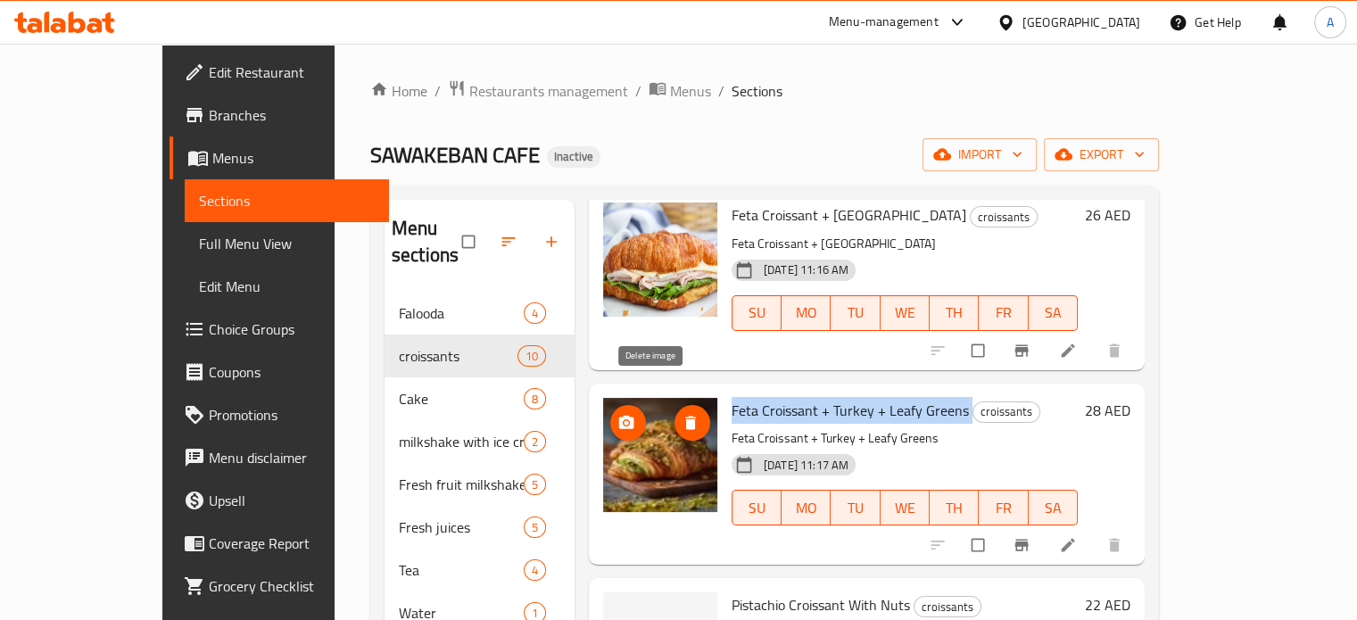
click at [682, 414] on icon "delete image" at bounding box center [691, 423] width 18 height 18
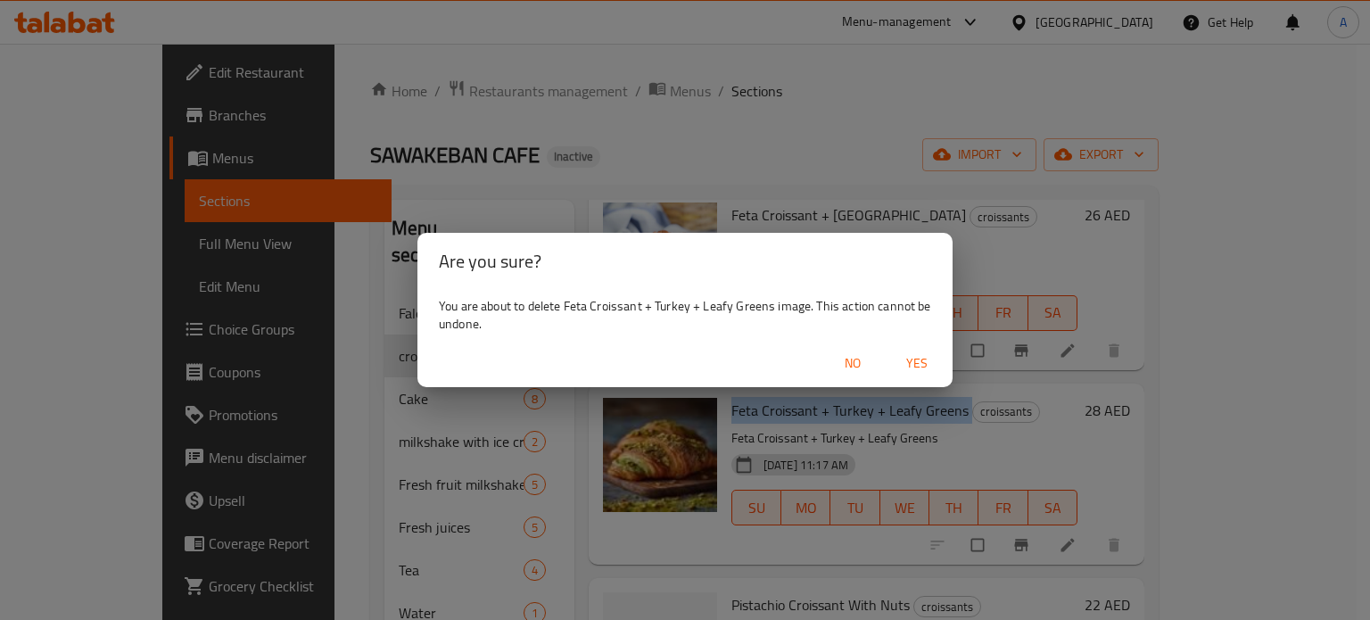
click at [923, 361] on span "Yes" at bounding box center [917, 363] width 43 height 22
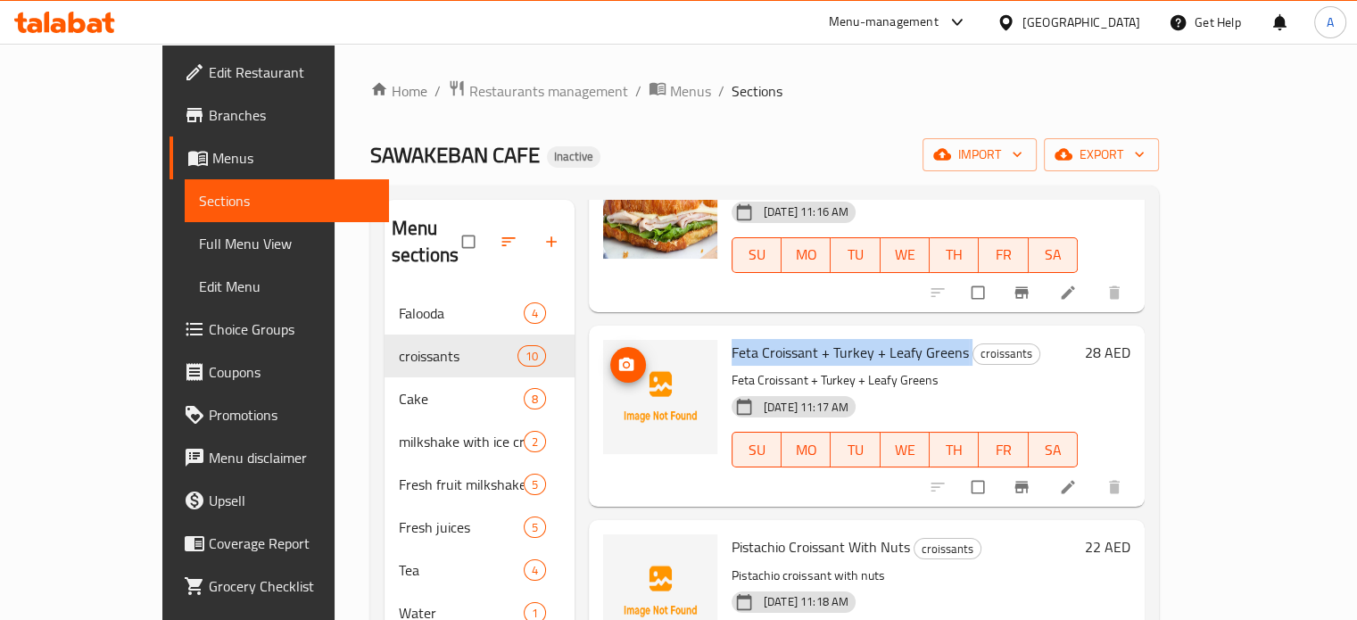
scroll to position [1249, 0]
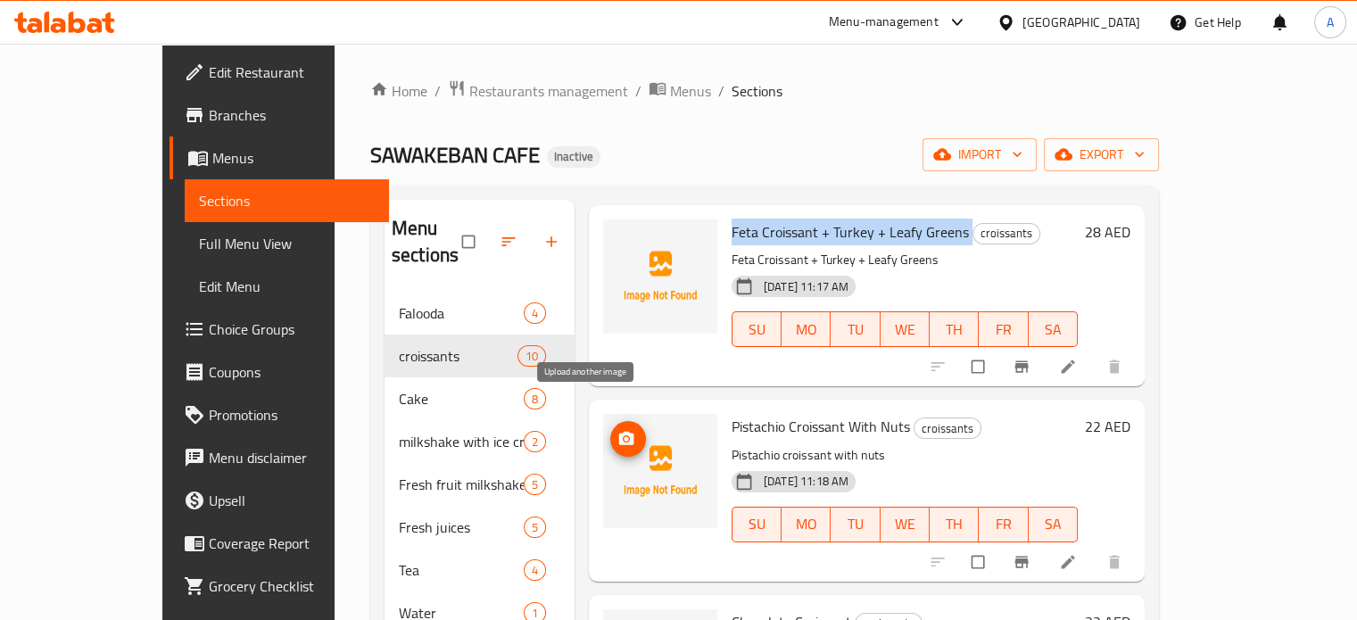
click at [619, 432] on icon "upload picture" at bounding box center [626, 438] width 15 height 13
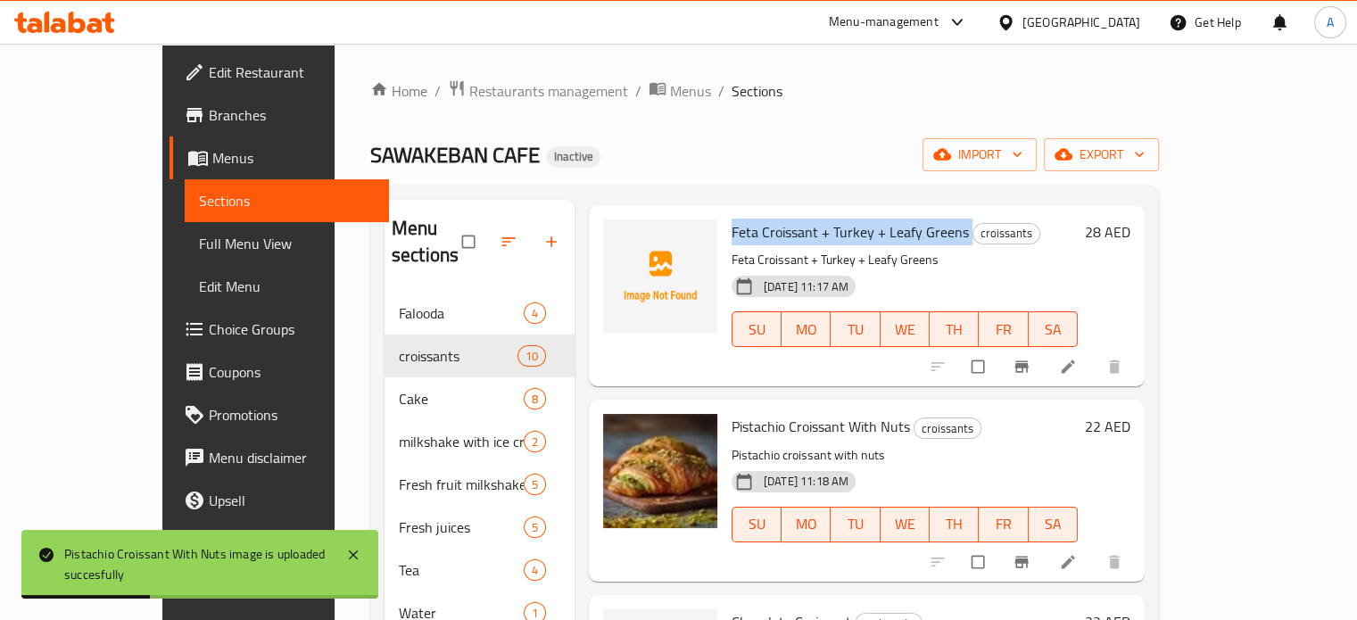
scroll to position [1160, 0]
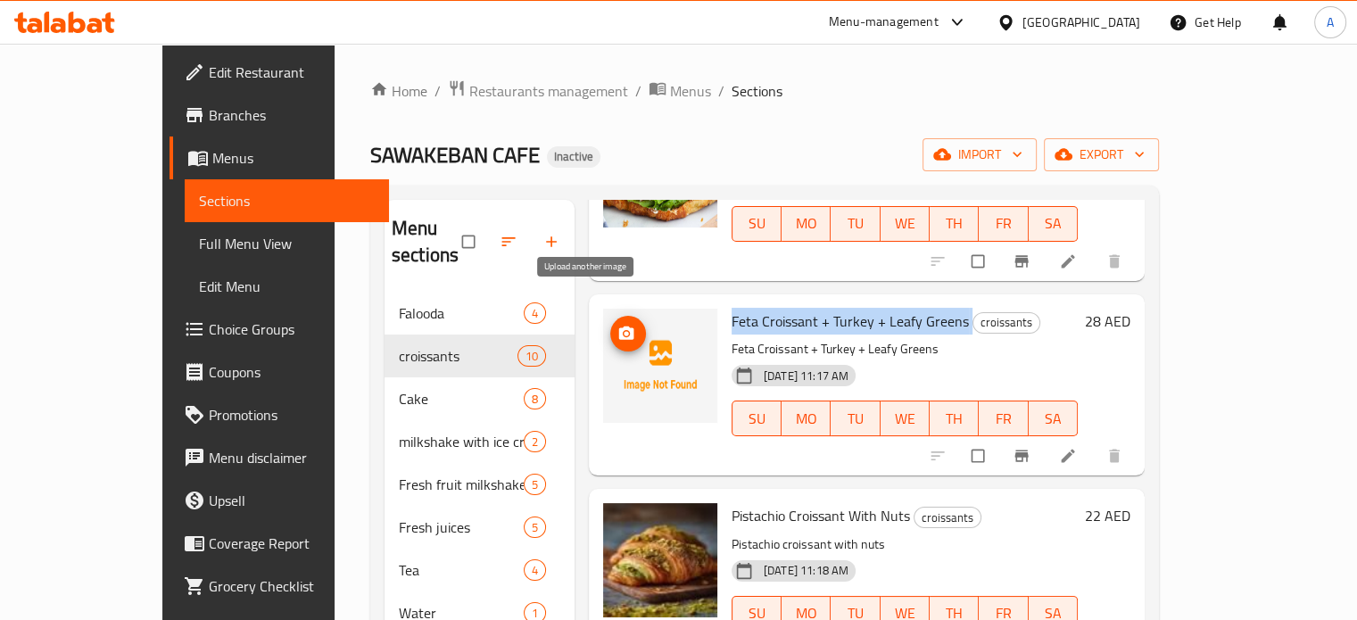
click at [619, 326] on icon "upload picture" at bounding box center [626, 332] width 15 height 13
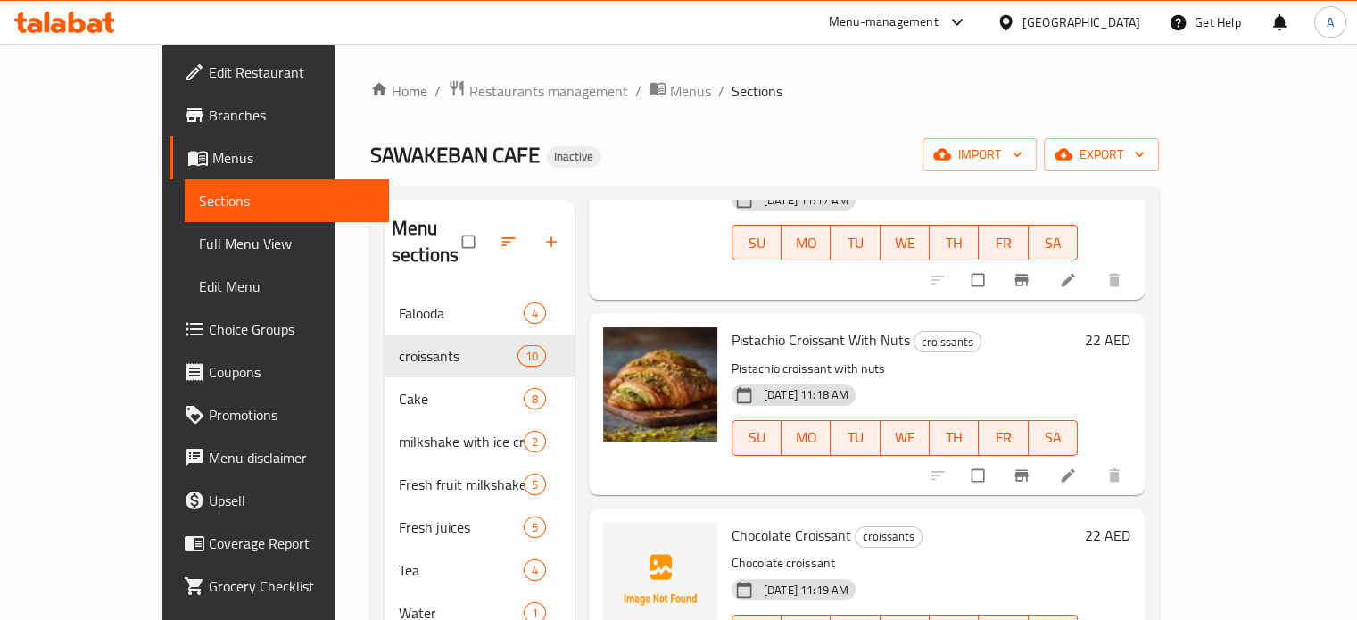
scroll to position [1338, 0]
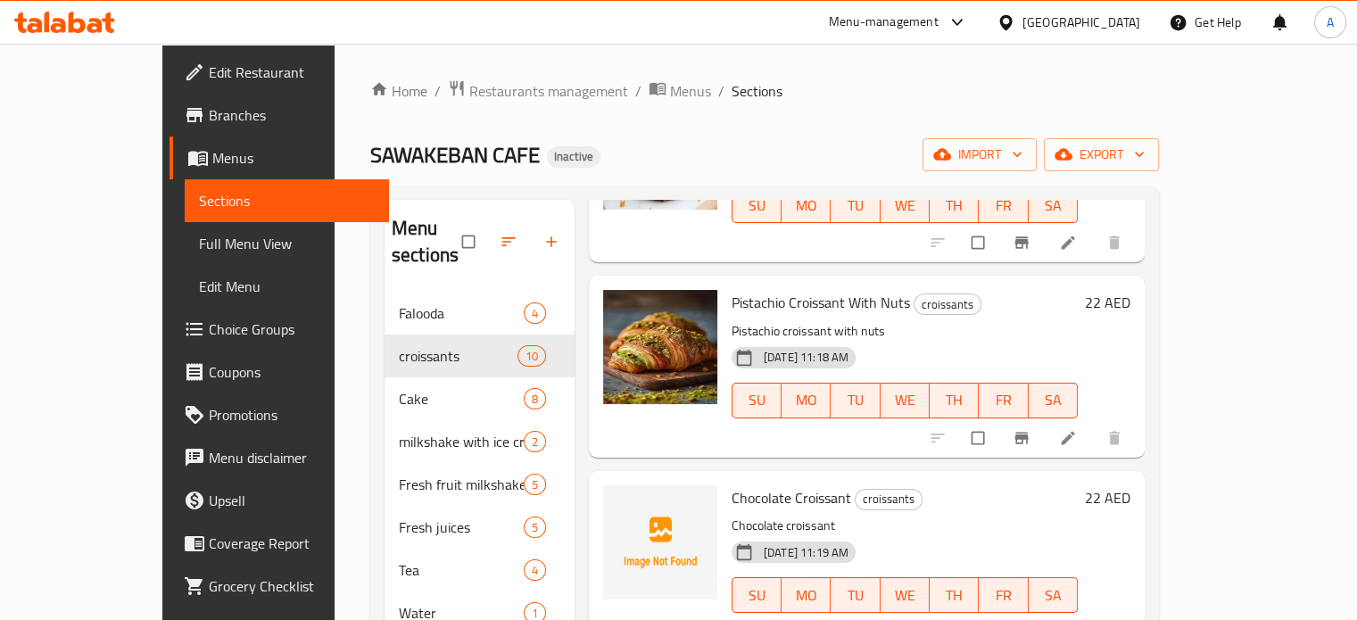
scroll to position [89, 0]
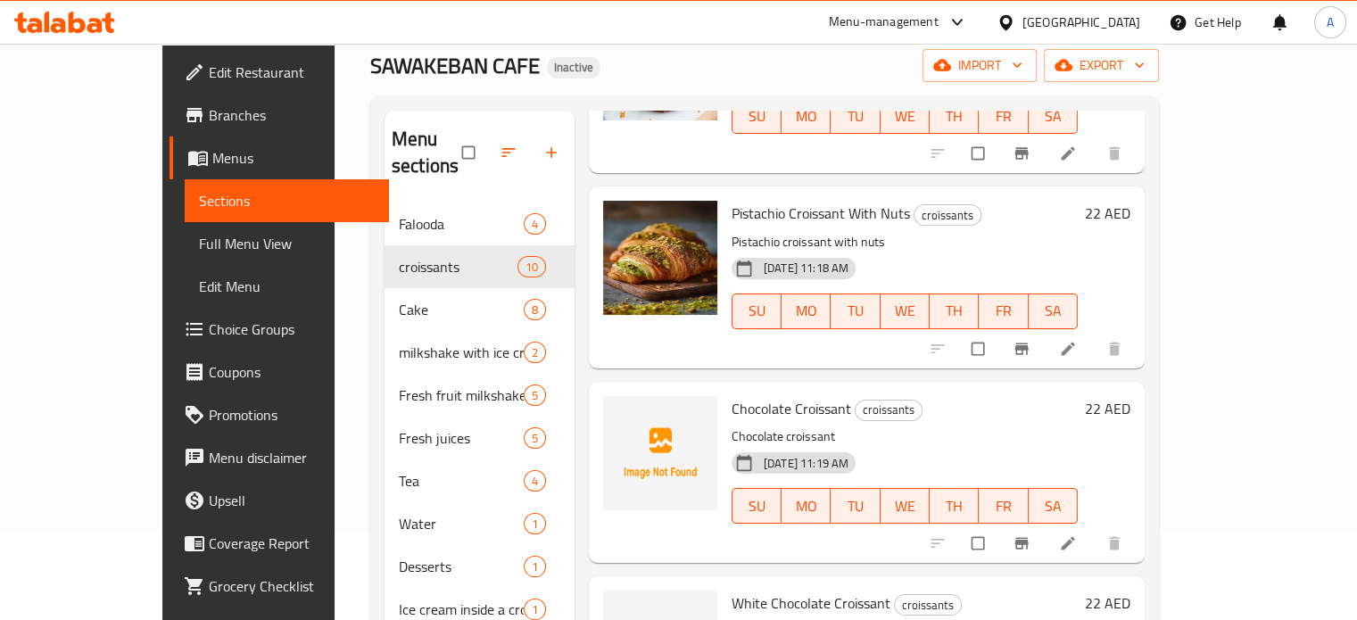
click at [785, 395] on span "Chocolate Croissant" at bounding box center [792, 408] width 120 height 27
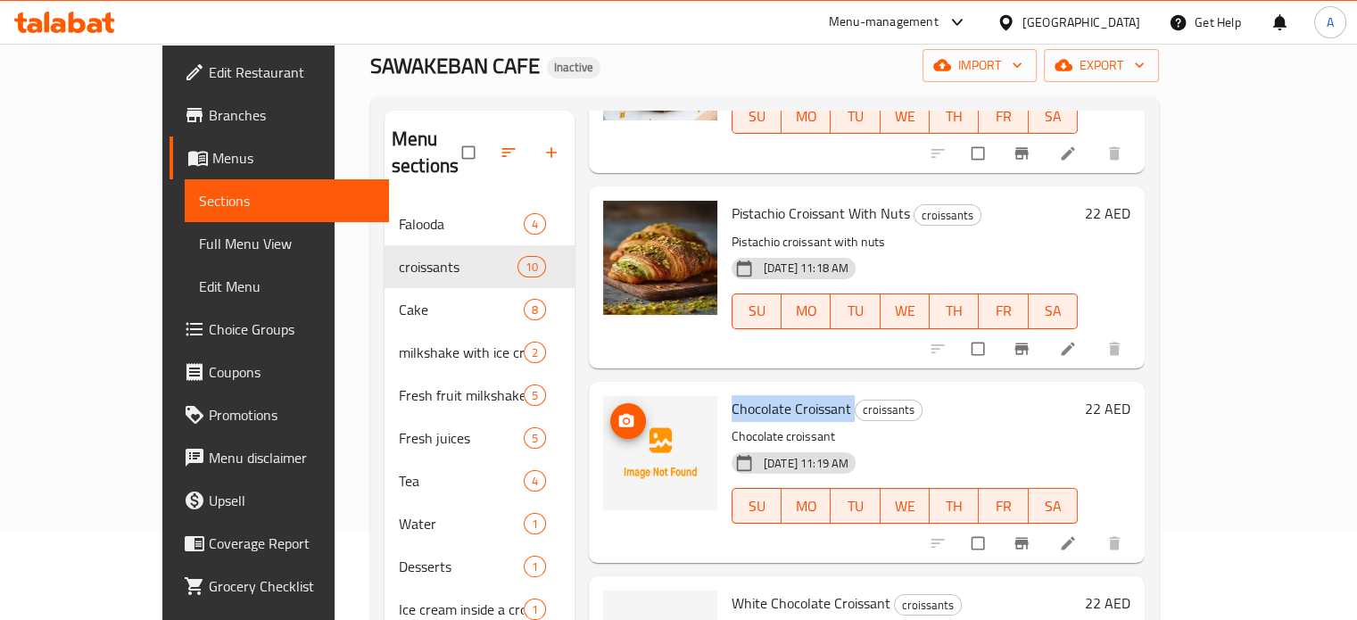
click at [619, 413] on icon "upload picture" at bounding box center [626, 419] width 15 height 13
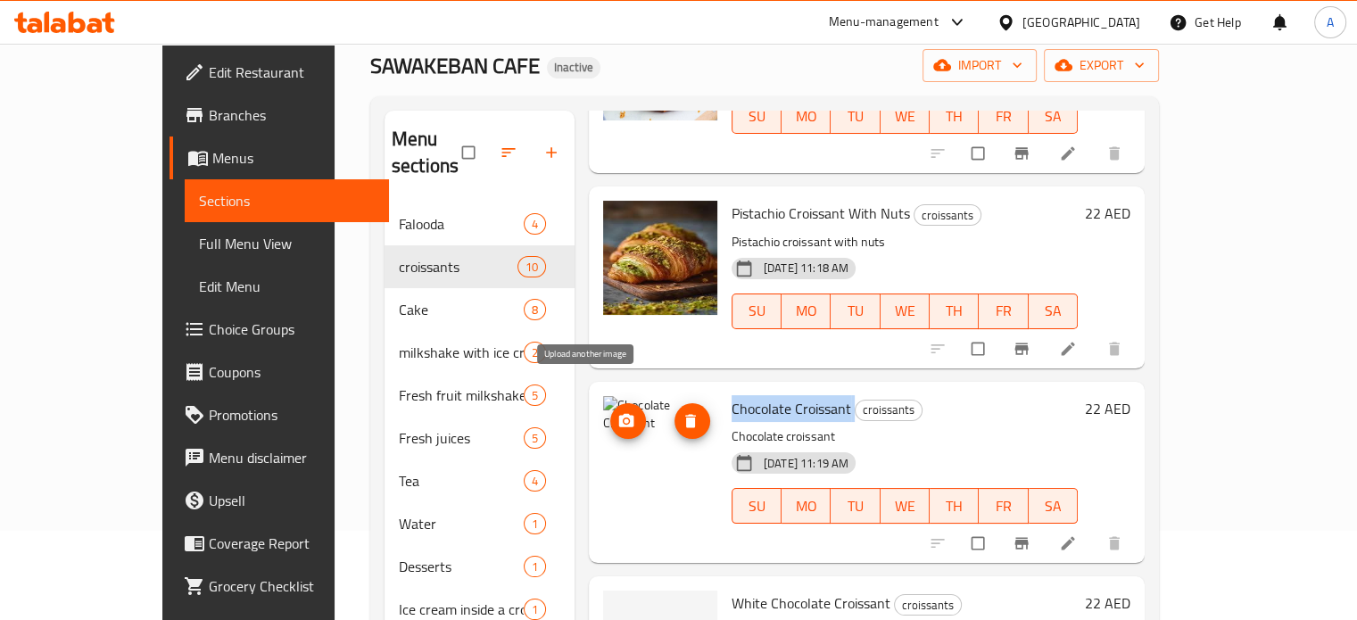
click at [617, 412] on icon "upload picture" at bounding box center [626, 421] width 18 height 18
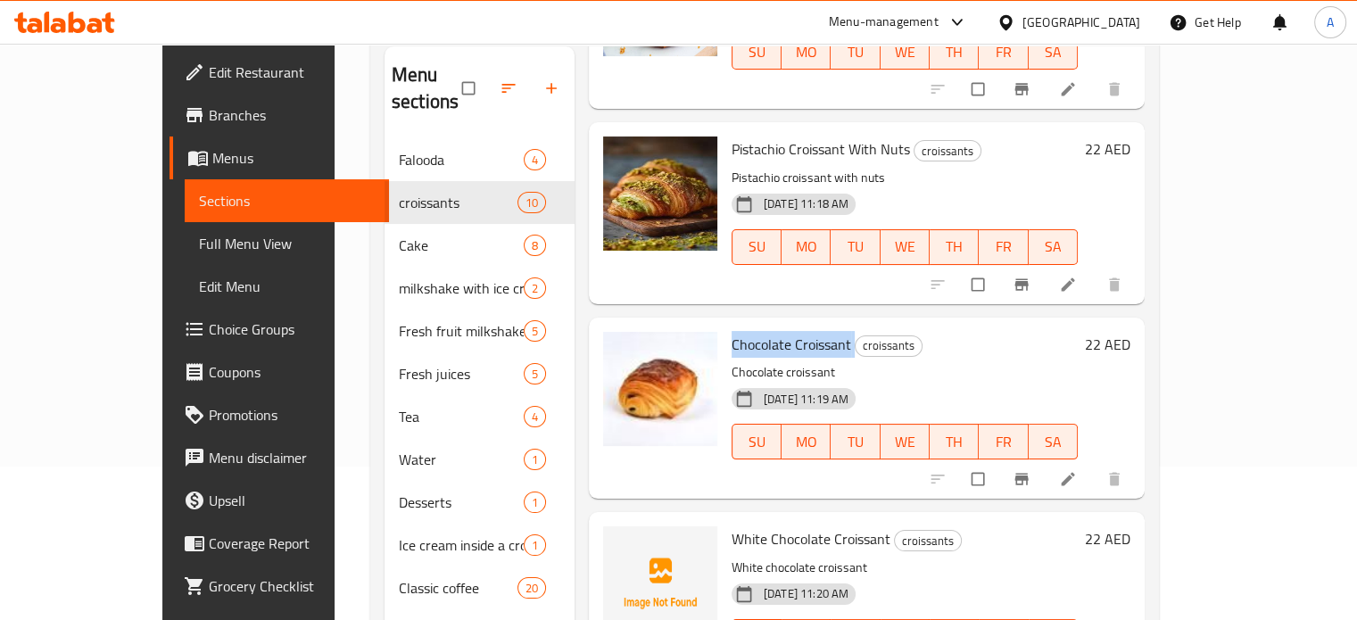
scroll to position [250, 0]
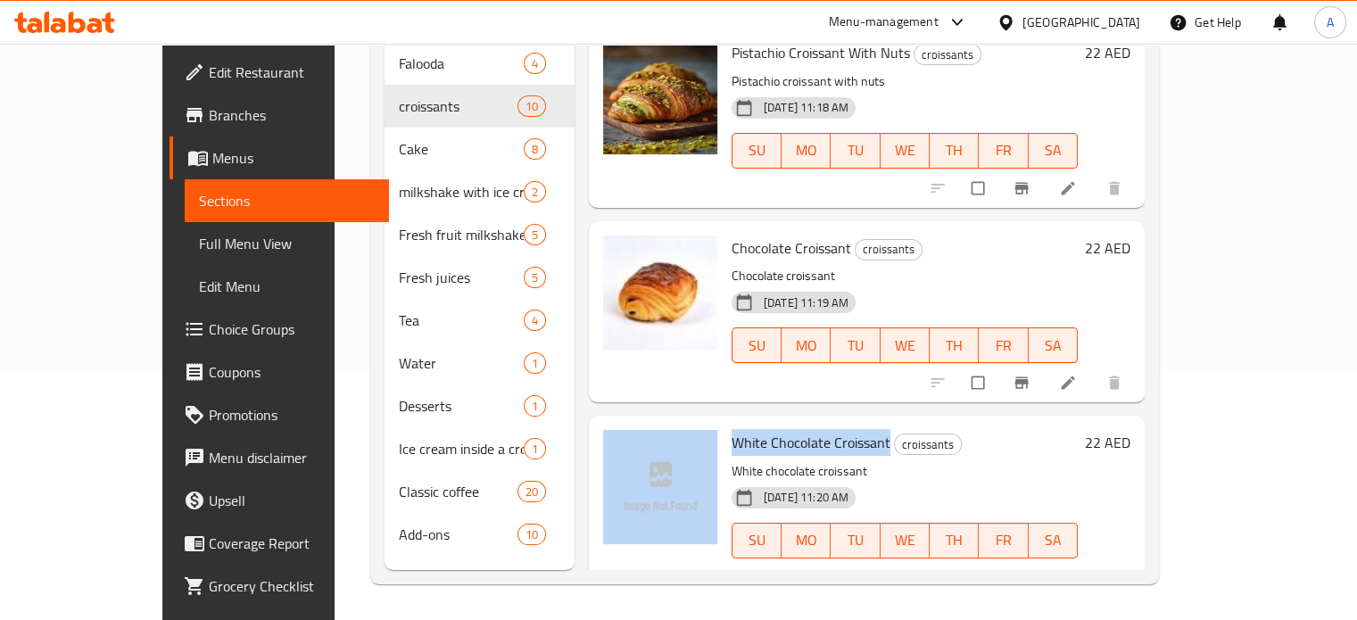
copy div "White Chocolate Croissant"
drag, startPoint x: 848, startPoint y: 413, endPoint x: 680, endPoint y: 413, distance: 167.7
click at [680, 423] on div "White Chocolate Croissant croissants White chocolate croissant 14-09-2025 11:20…" at bounding box center [867, 506] width 542 height 167
click at [617, 446] on icon "upload picture" at bounding box center [626, 455] width 18 height 18
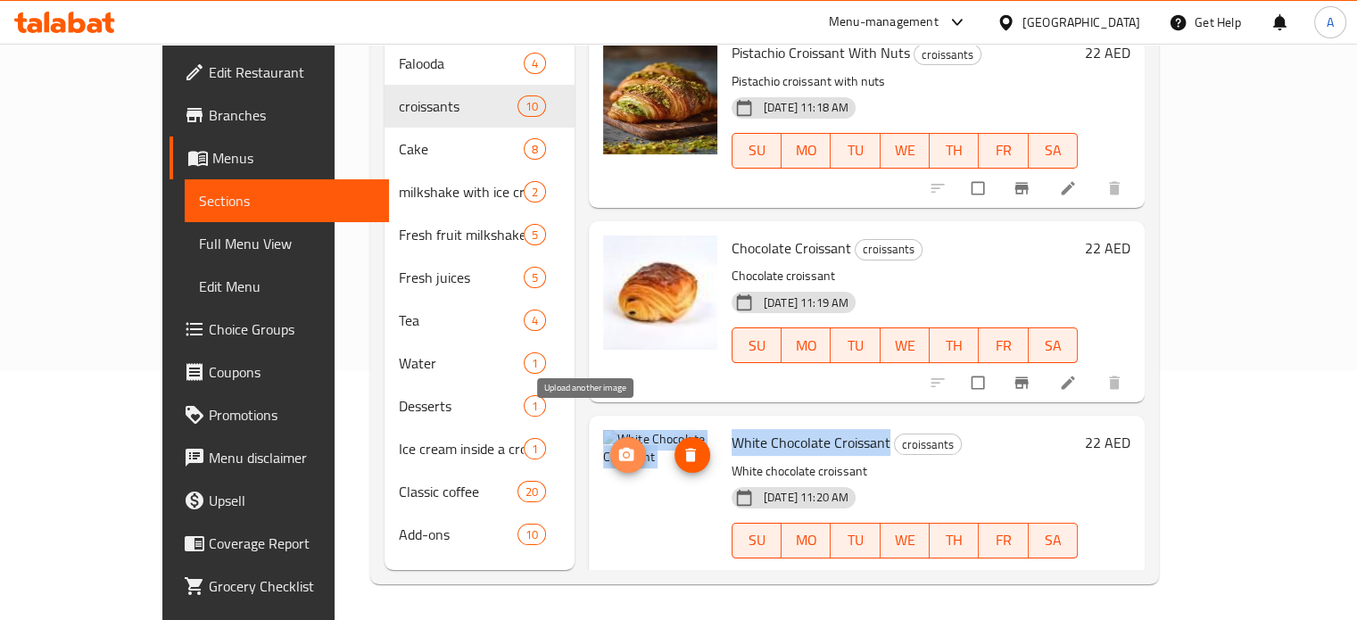
click at [617, 446] on icon "upload picture" at bounding box center [626, 455] width 18 height 18
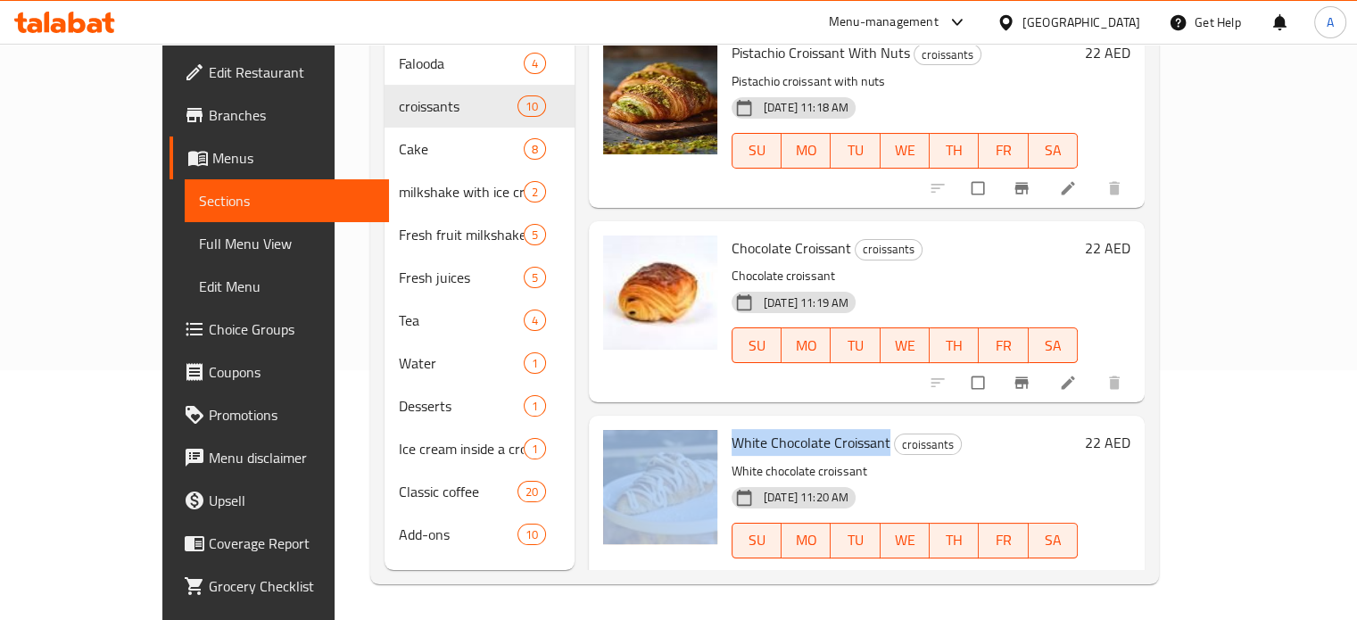
click at [628, 538] on div at bounding box center [660, 506] width 128 height 167
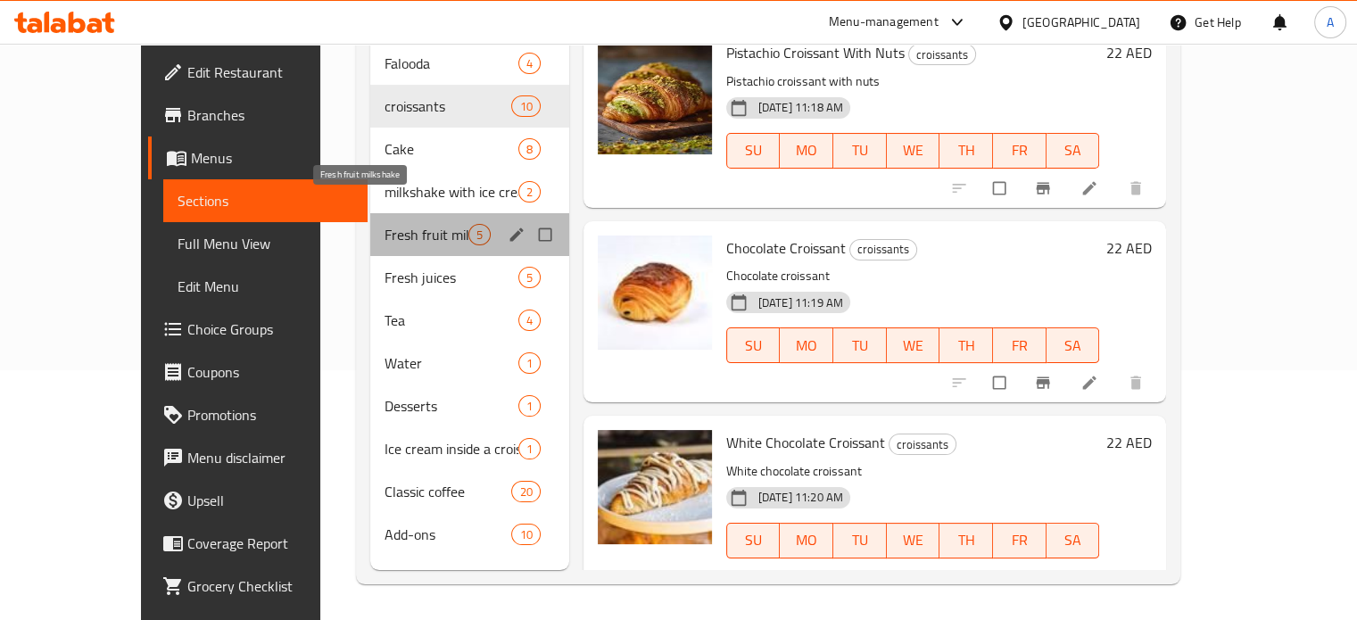
click at [385, 224] on span "Fresh fruit milkshake" at bounding box center [427, 234] width 84 height 21
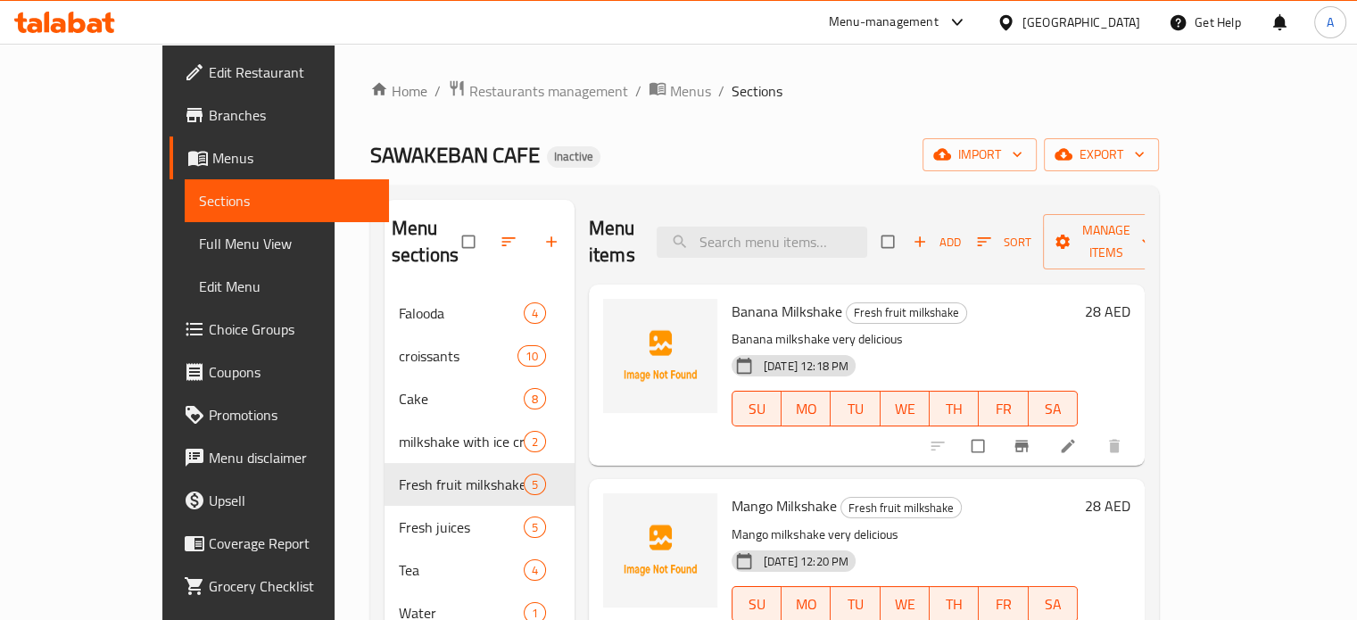
click at [749, 298] on span "Banana Milkshake" at bounding box center [787, 311] width 111 height 27
click at [748, 298] on span "Banana Milkshake" at bounding box center [787, 311] width 111 height 27
copy h6 "Banana Milkshake"
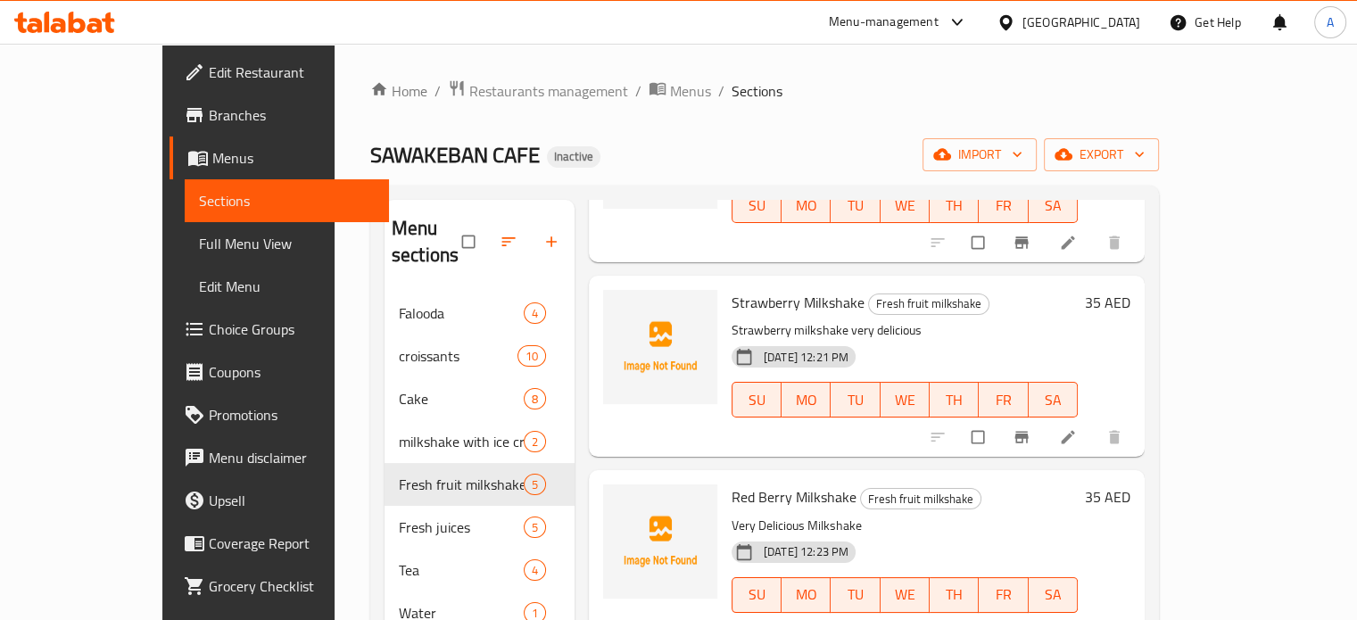
scroll to position [89, 0]
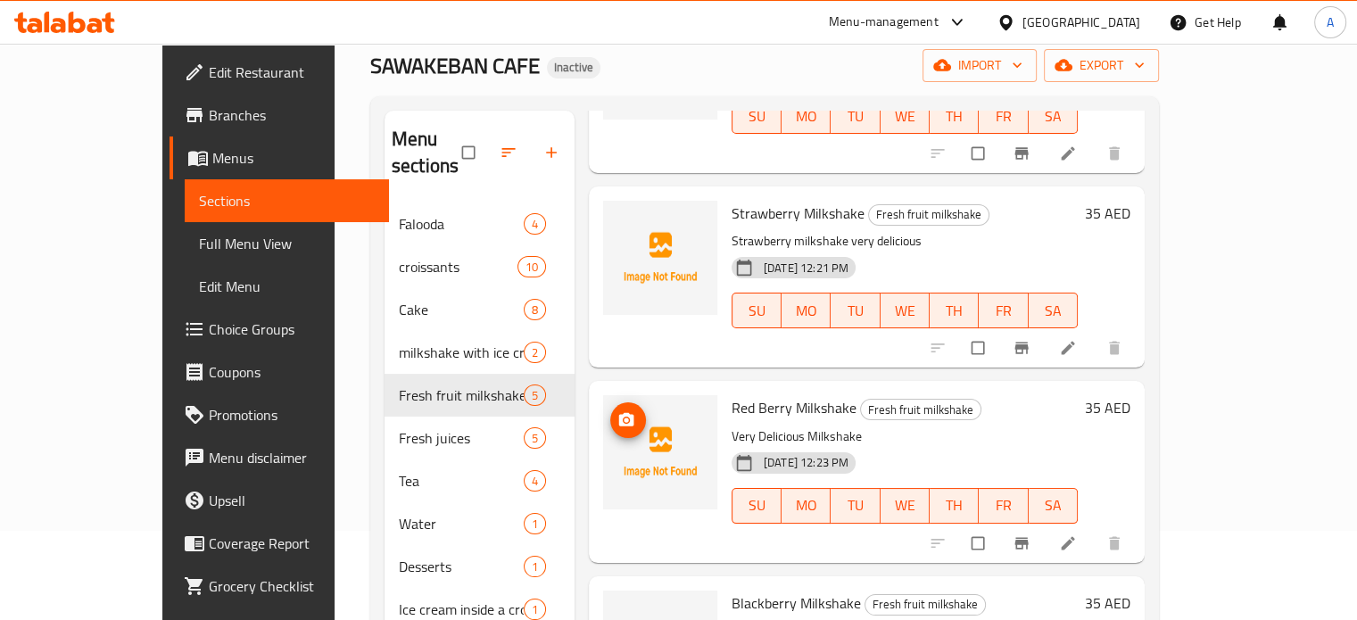
click at [619, 413] on icon "upload picture" at bounding box center [626, 419] width 15 height 13
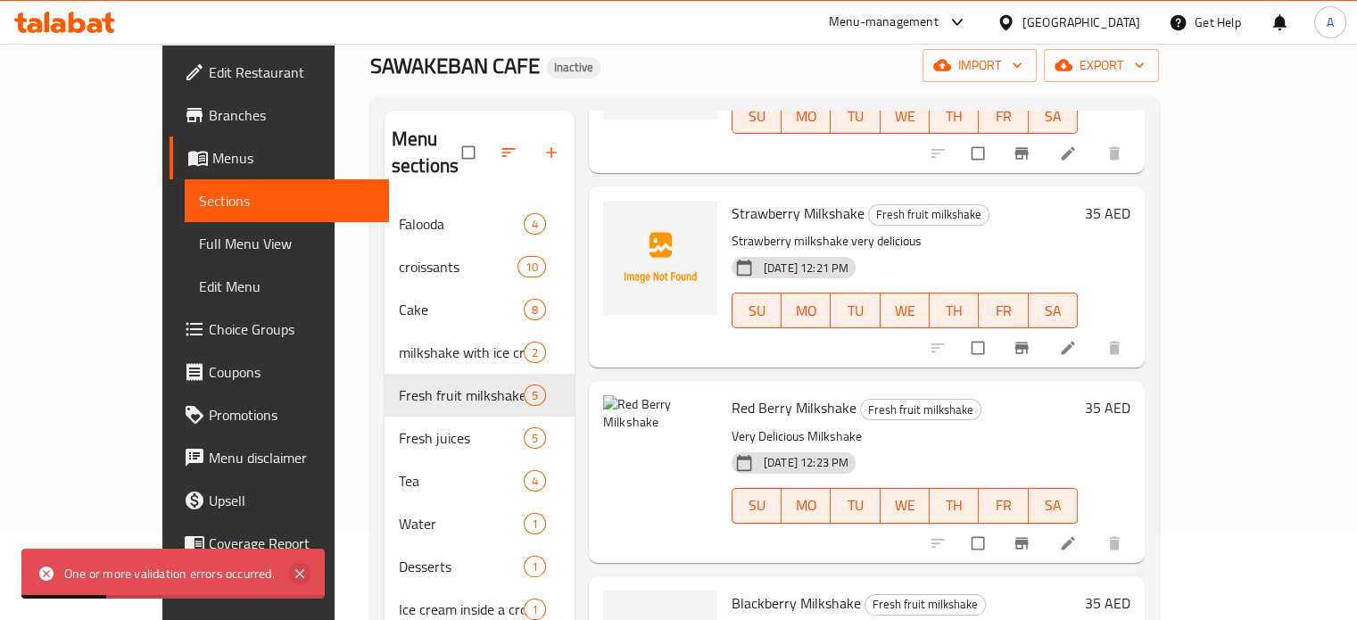
click at [300, 575] on icon at bounding box center [299, 573] width 9 height 9
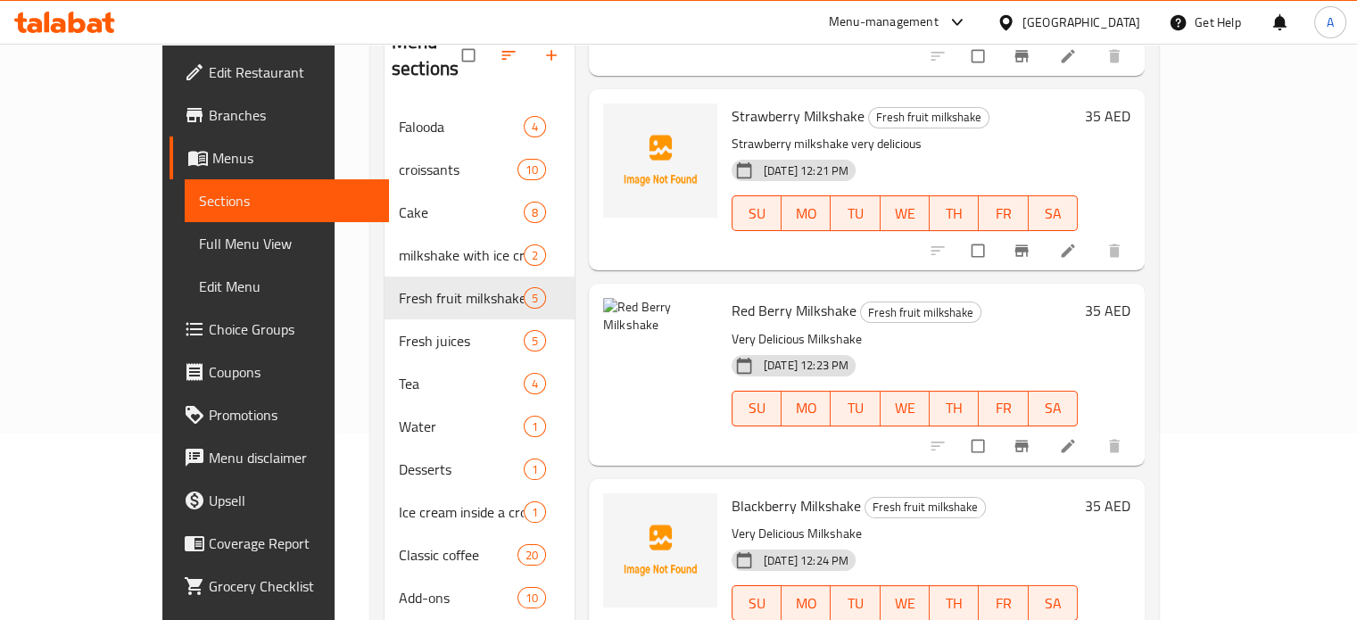
scroll to position [250, 0]
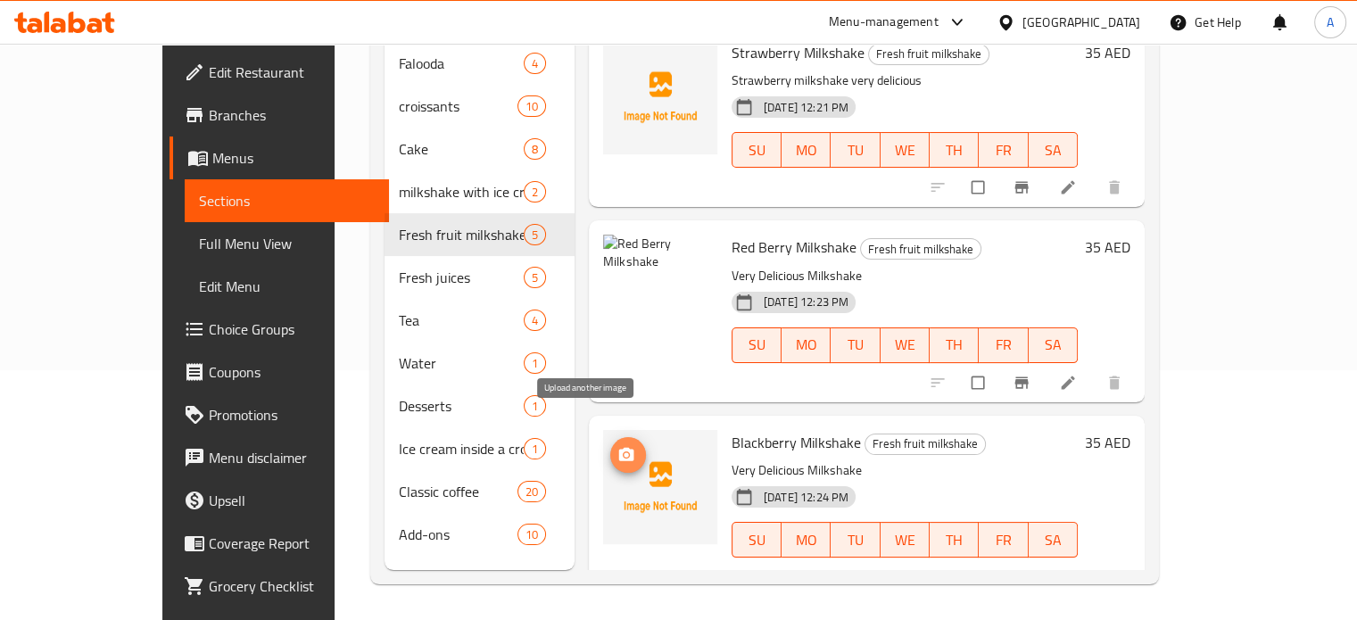
click at [619, 447] on icon "upload picture" at bounding box center [626, 453] width 15 height 13
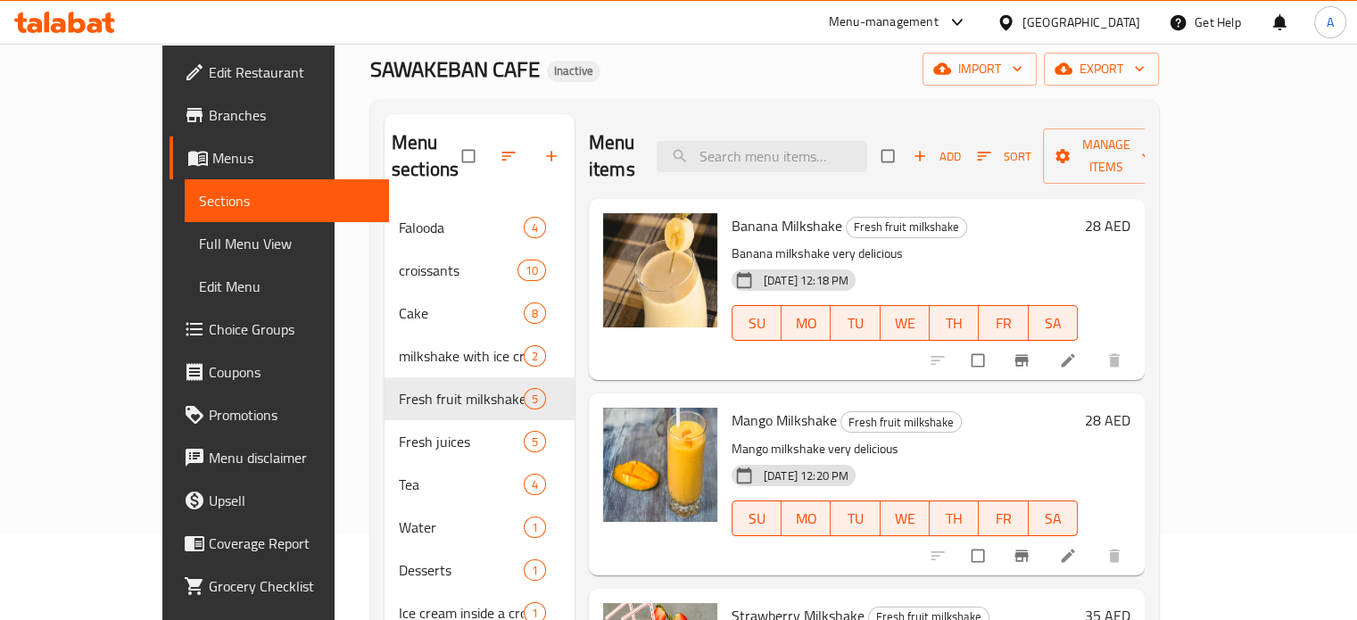
scroll to position [178, 0]
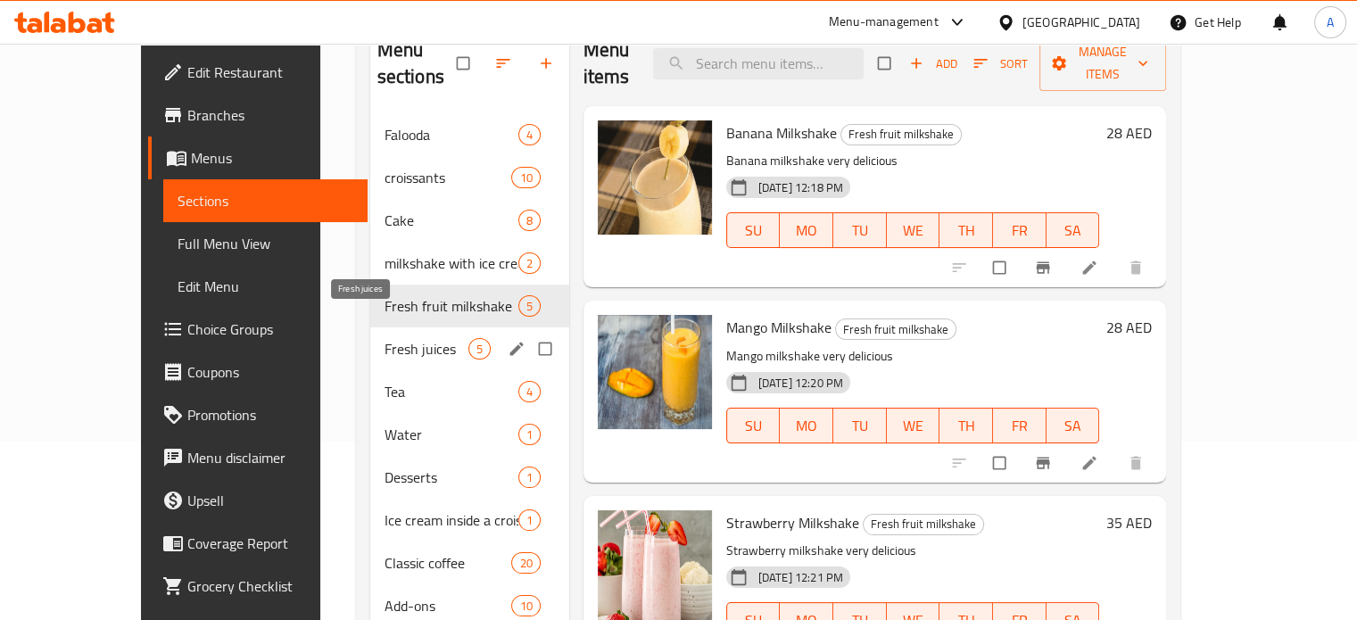
click at [385, 338] on span "Fresh juices" at bounding box center [427, 348] width 84 height 21
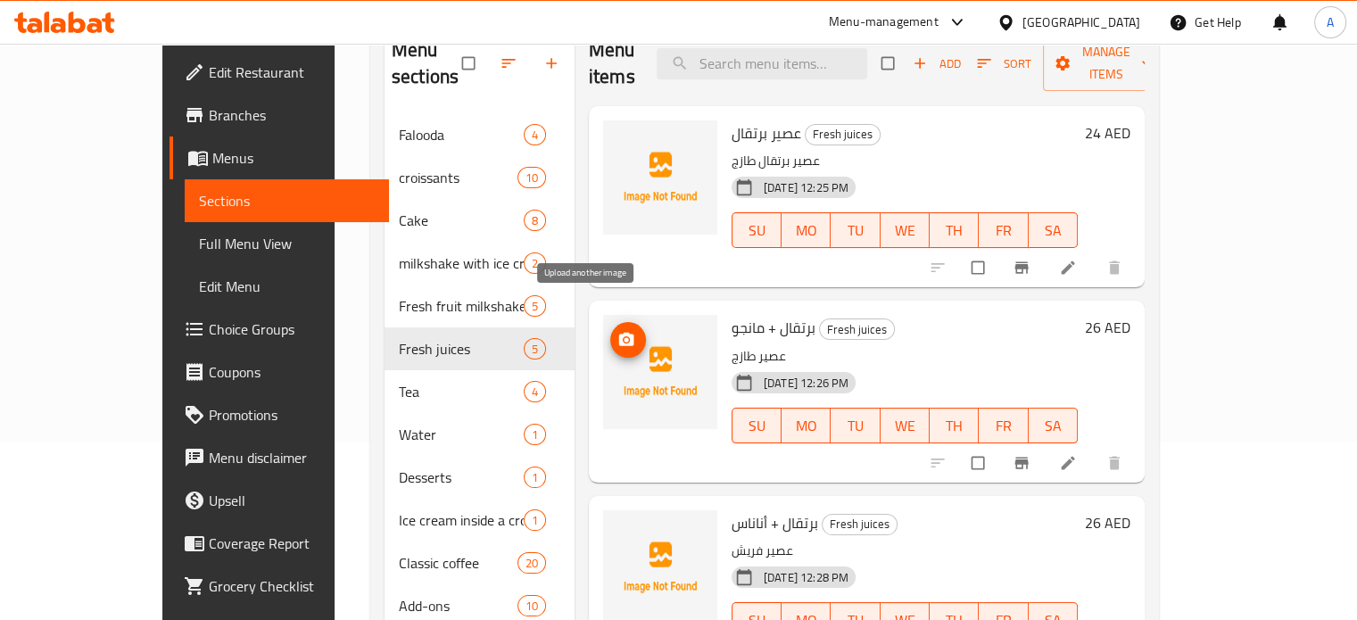
click at [617, 331] on icon "upload picture" at bounding box center [626, 340] width 18 height 18
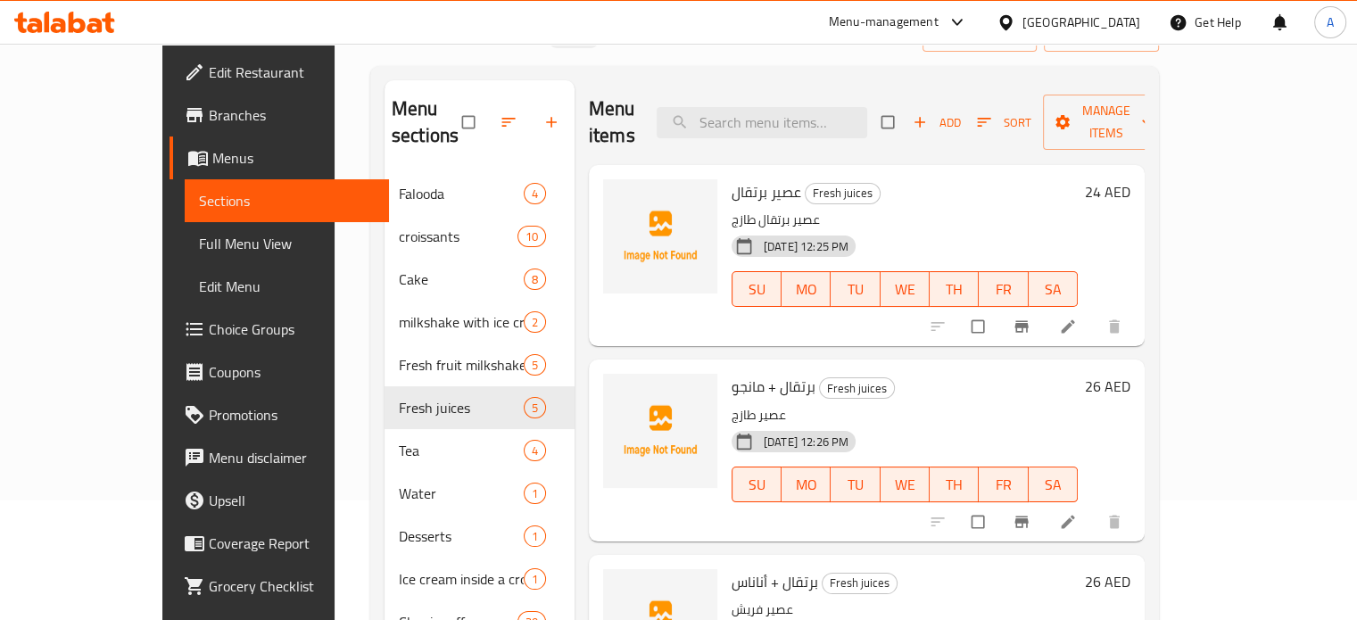
scroll to position [89, 0]
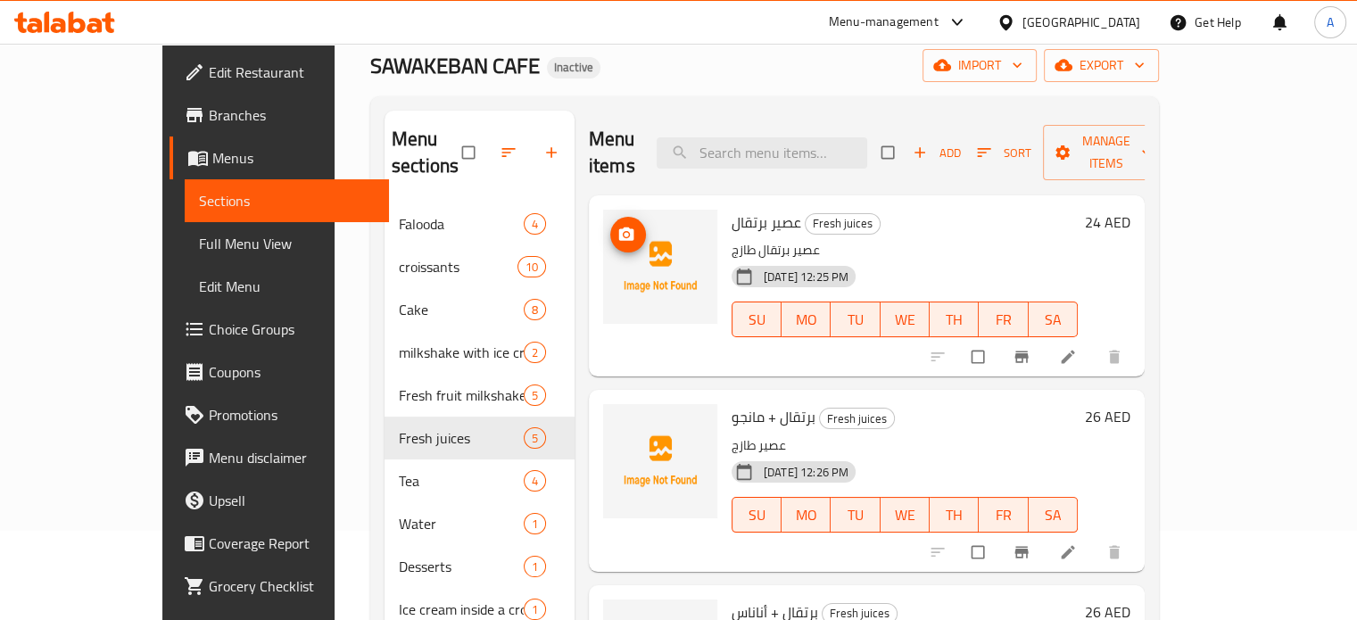
click at [610, 220] on button "upload picture" at bounding box center [628, 235] width 36 height 36
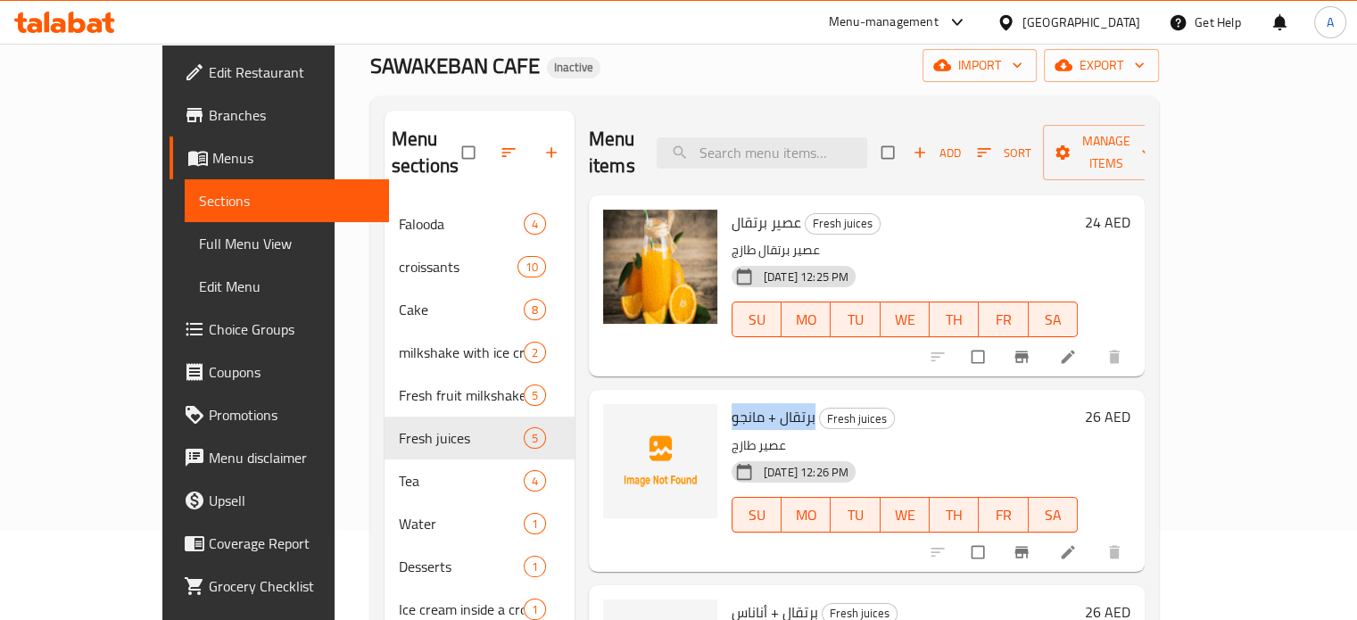
copy span "برتقال + مانجو"
drag, startPoint x: 775, startPoint y: 393, endPoint x: 685, endPoint y: 388, distance: 90.2
click at [724, 397] on div "برتقال + مانجو Fresh juices عصير طازج [DATE] 12:26 PM SU MO TU WE TH FR SA" at bounding box center [904, 480] width 360 height 167
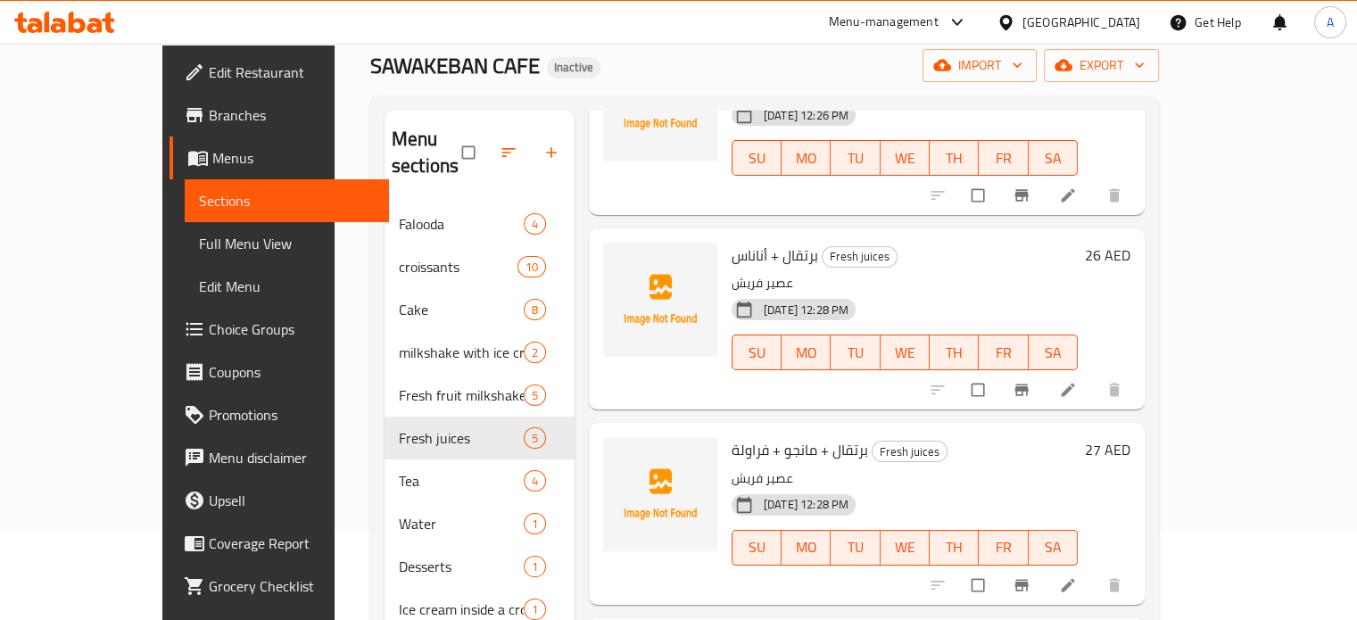
scroll to position [399, 0]
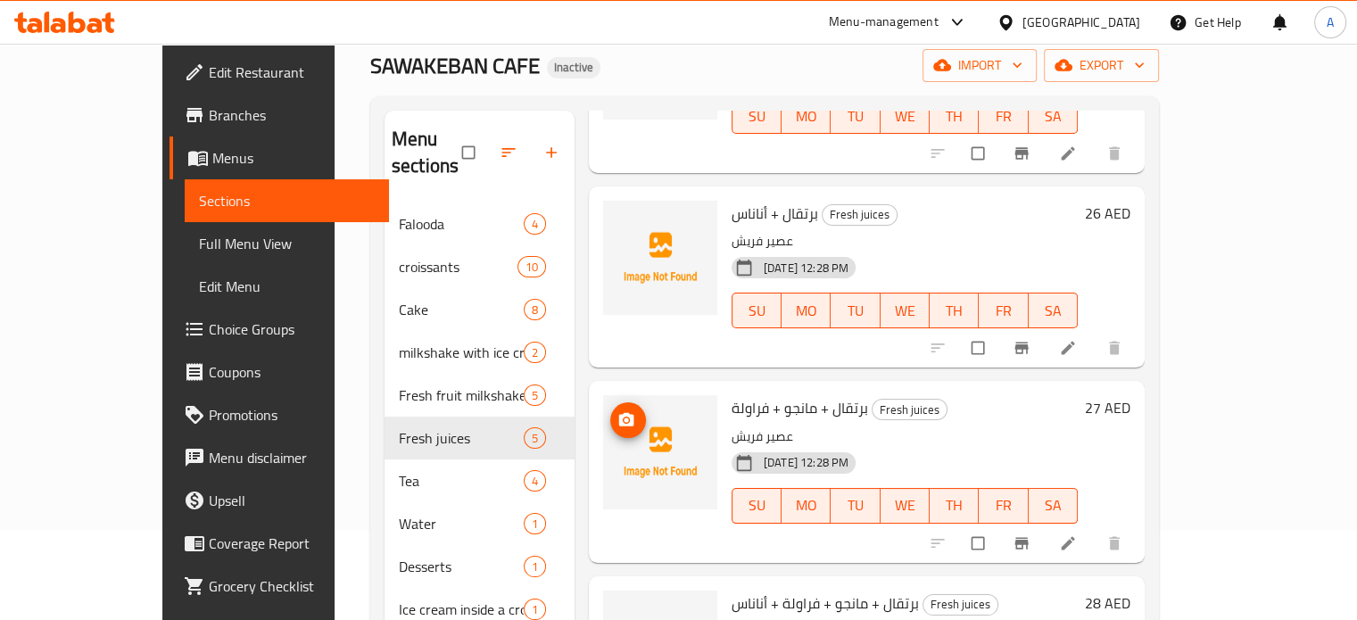
click at [617, 411] on icon "upload picture" at bounding box center [626, 420] width 18 height 18
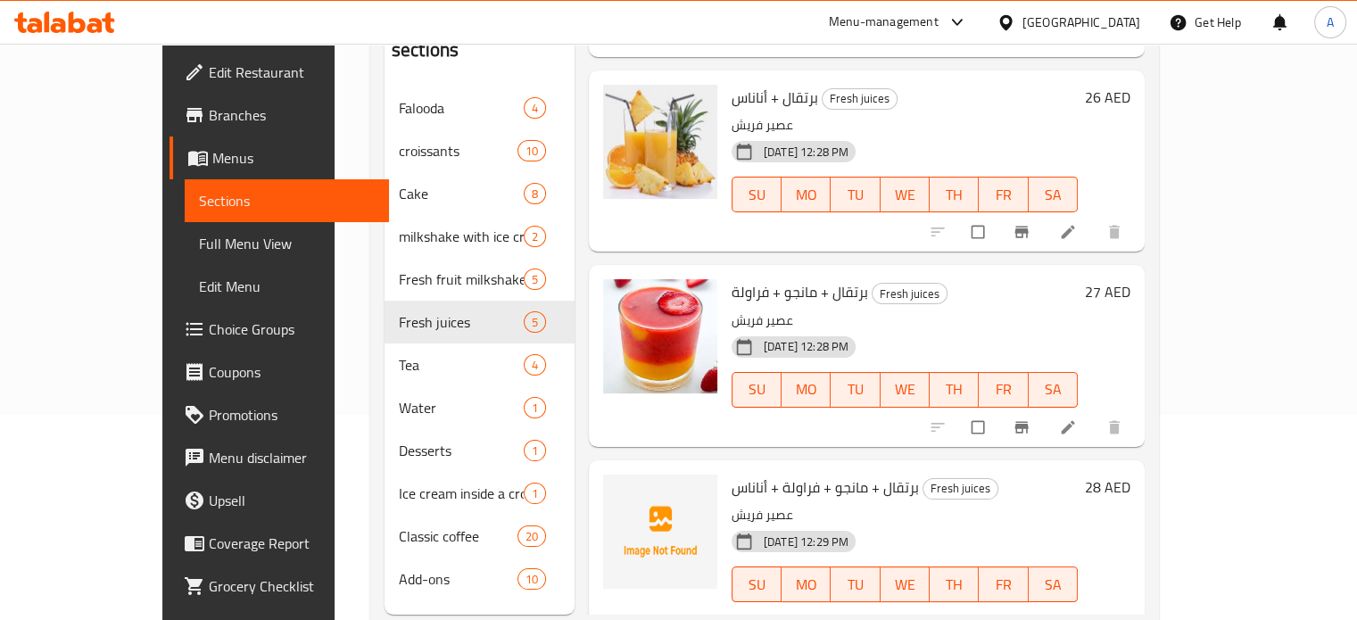
scroll to position [250, 0]
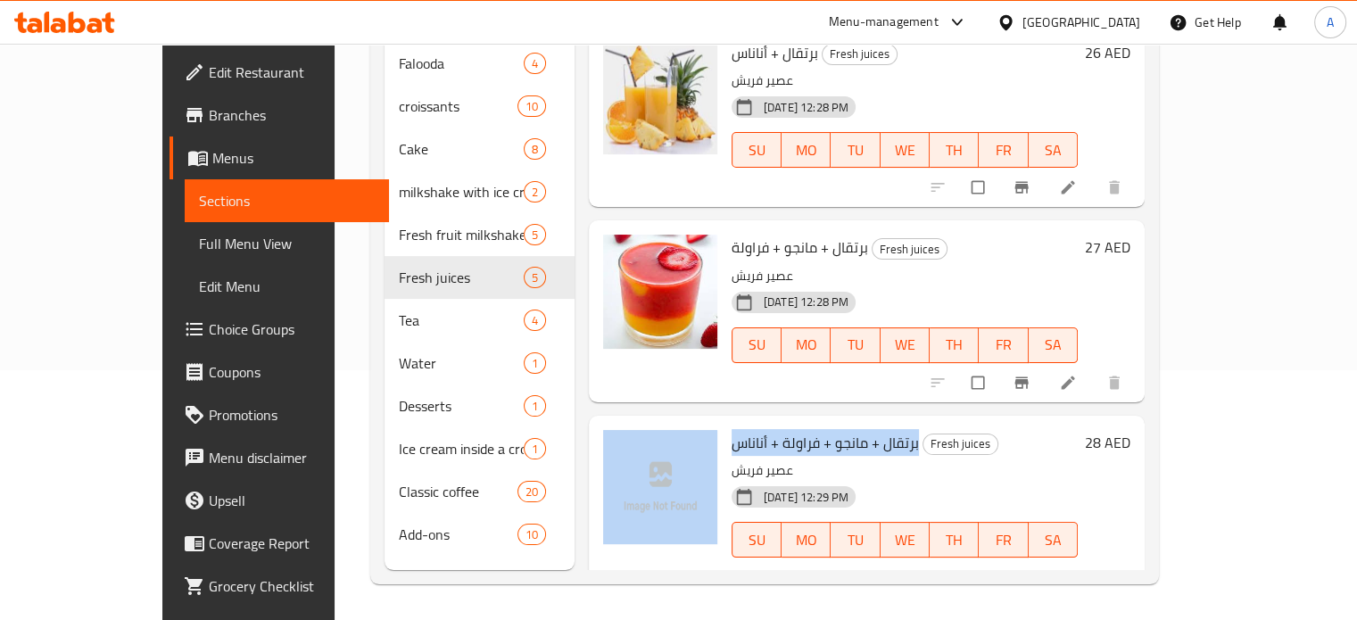
drag, startPoint x: 877, startPoint y: 413, endPoint x: 680, endPoint y: 420, distance: 197.3
click at [680, 423] on div "برتقال + مانجو + فراولة + أناناس Fresh juices عصير فريش [DATE] 12:29 PM SU MO T…" at bounding box center [867, 506] width 542 height 167
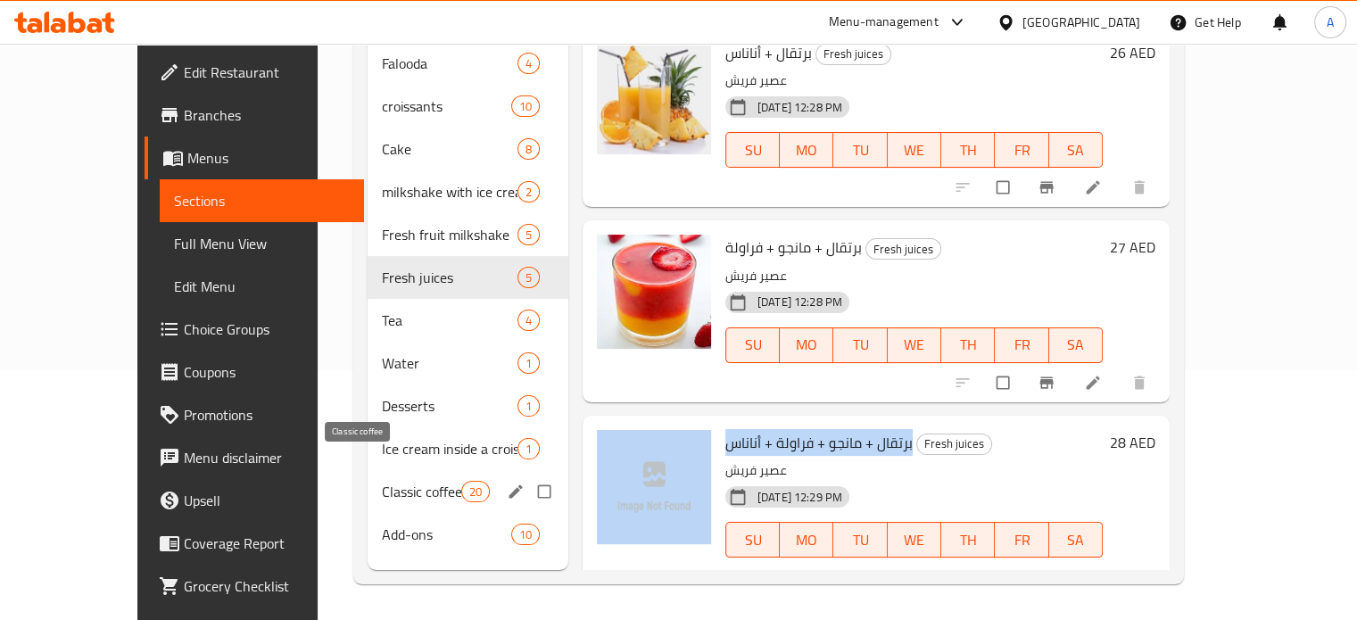
click at [382, 481] on span "Classic coffee" at bounding box center [421, 491] width 79 height 21
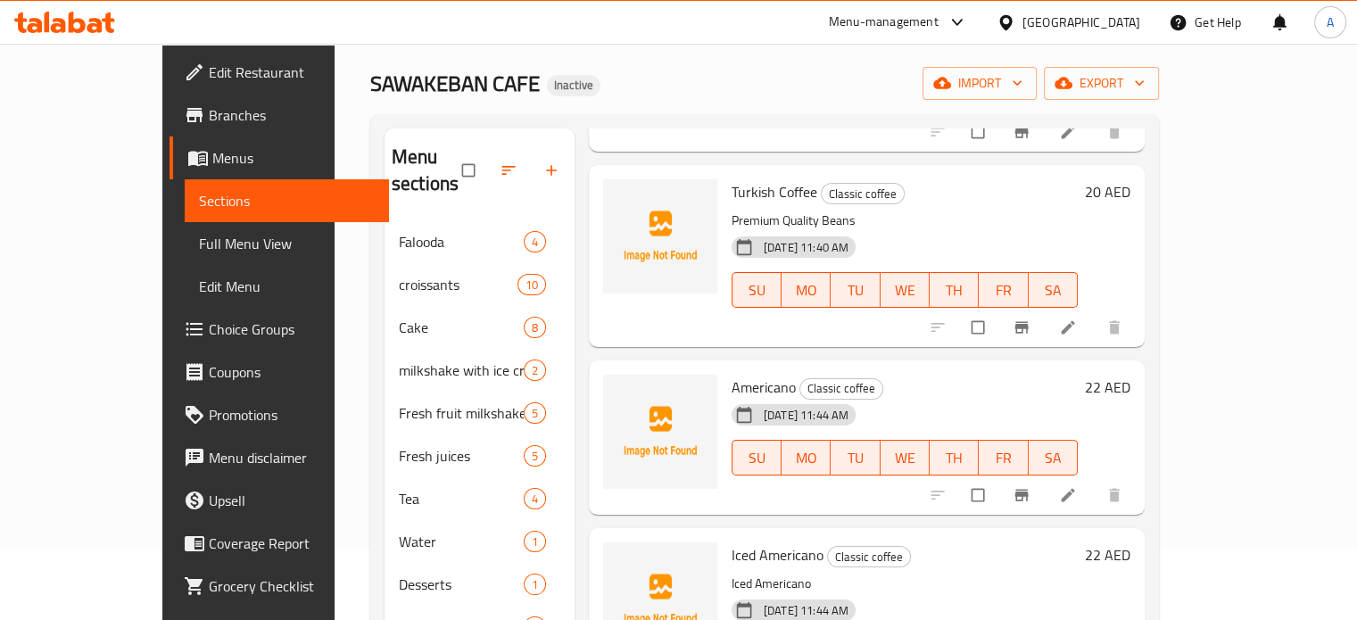
scroll to position [268, 0]
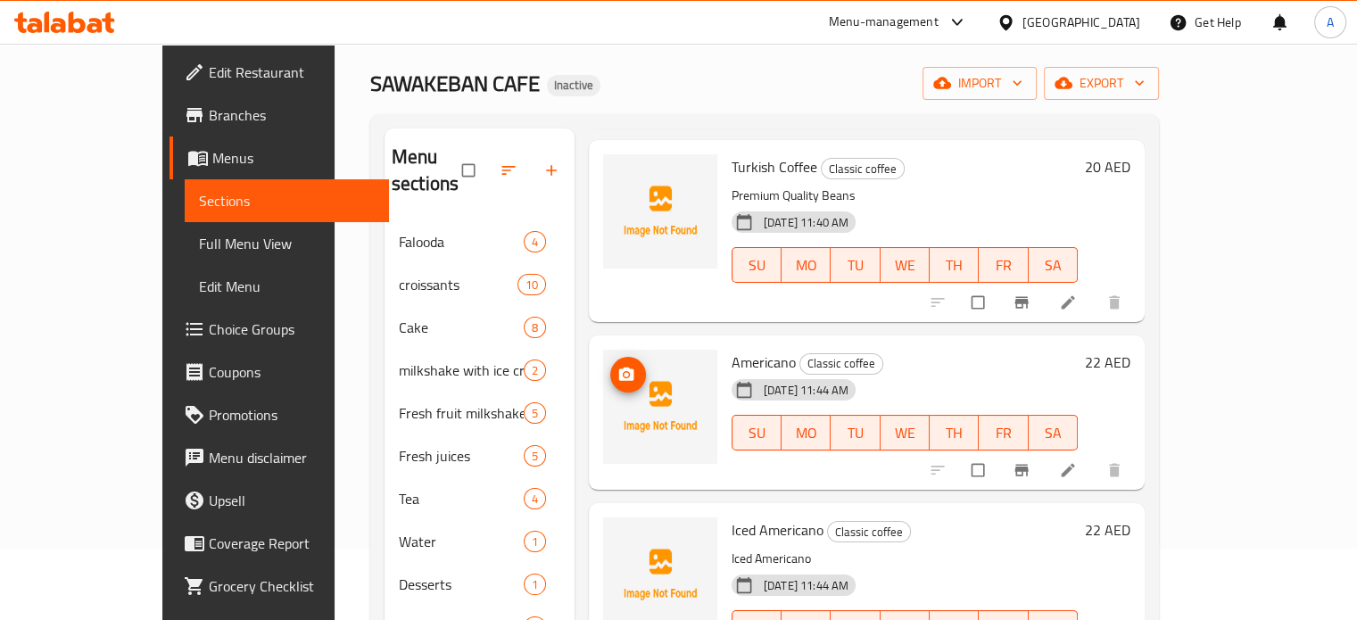
click at [619, 367] on icon "upload picture" at bounding box center [626, 373] width 15 height 13
